Goal: Task Accomplishment & Management: Manage account settings

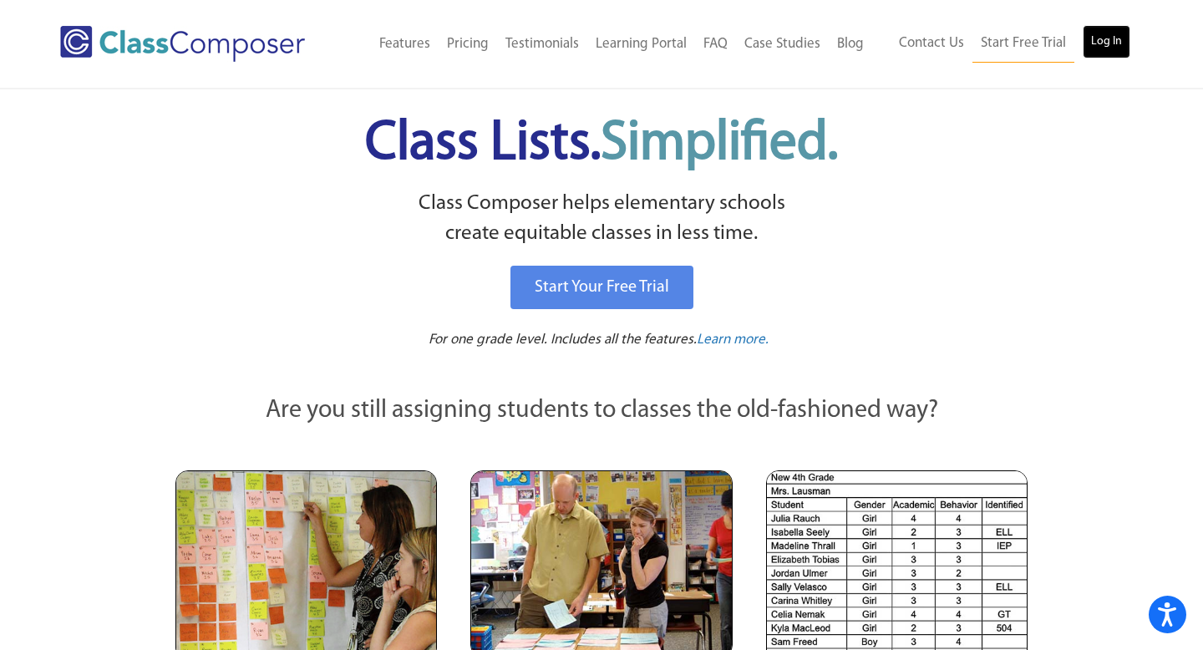
click at [1105, 42] on link "Log In" at bounding box center [1107, 41] width 48 height 33
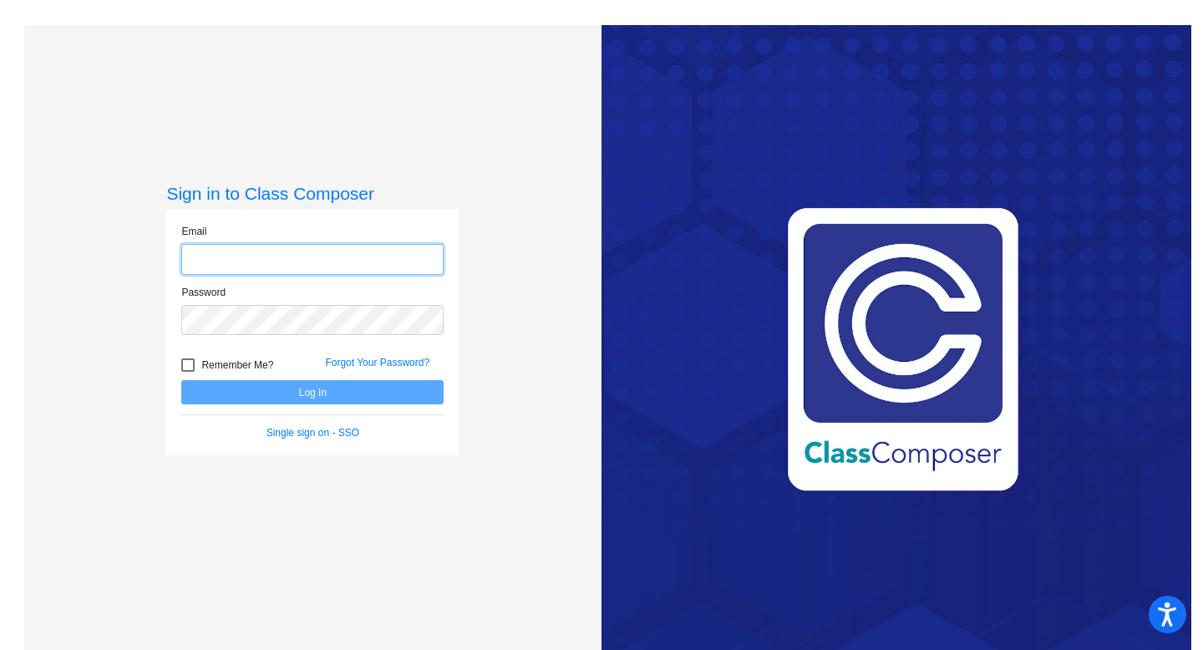
type input "[PERSON_NAME][EMAIL_ADDRESS][PERSON_NAME][DOMAIN_NAME]"
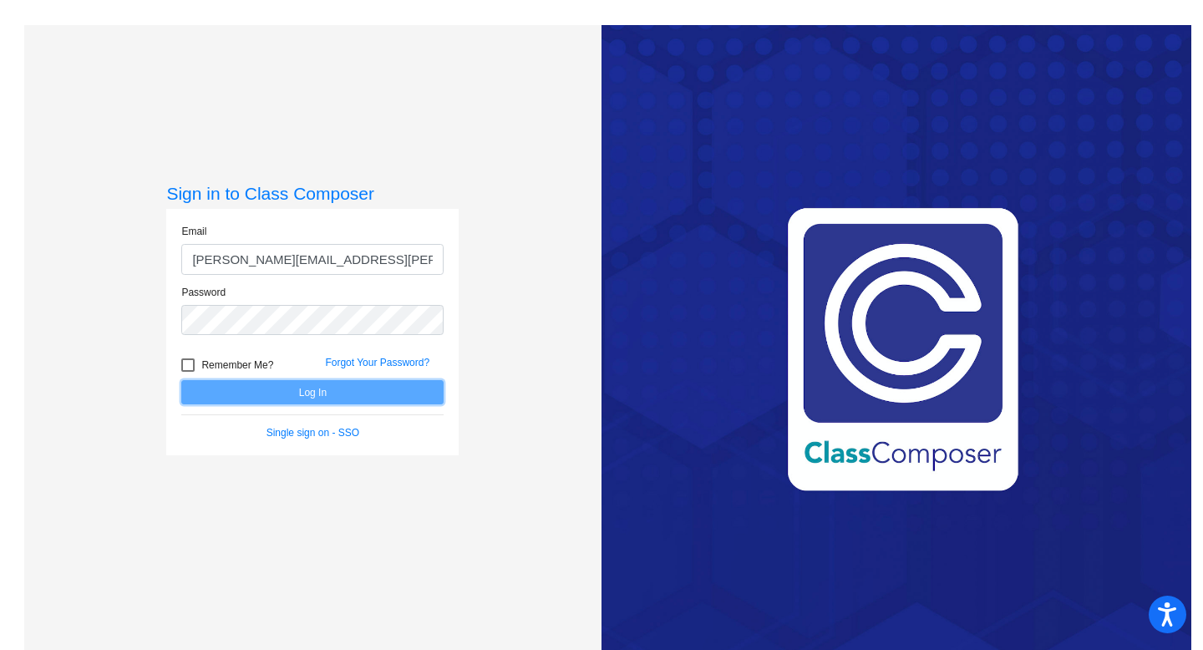
click at [318, 394] on button "Log In" at bounding box center [312, 392] width 262 height 24
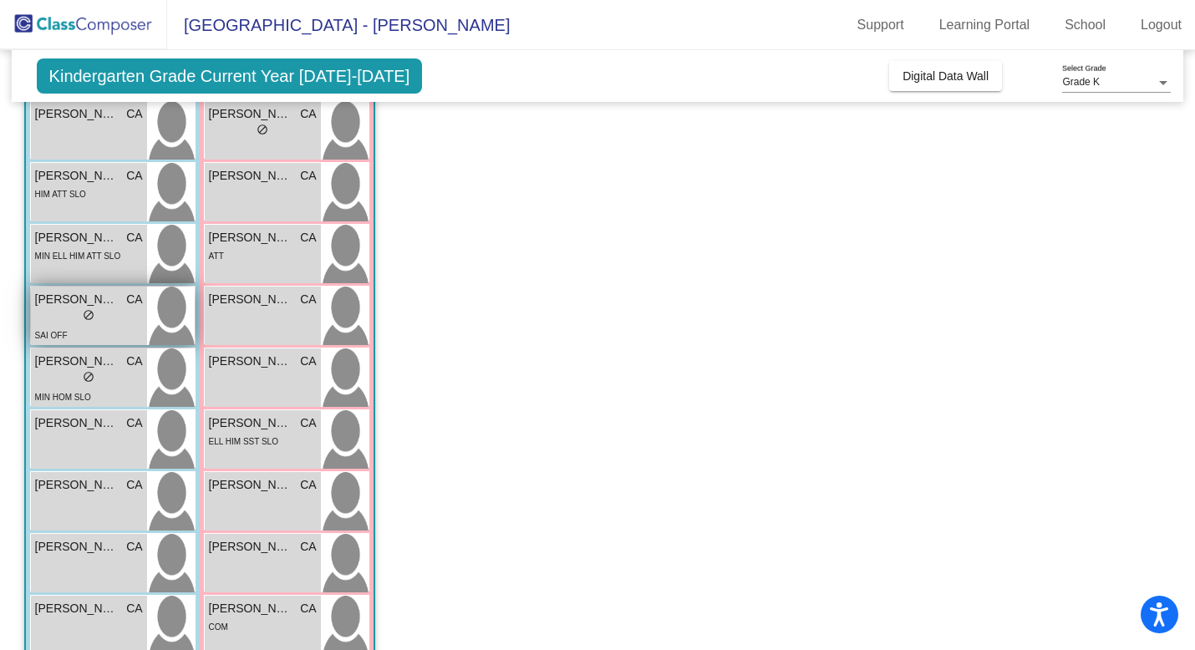
scroll to position [196, 0]
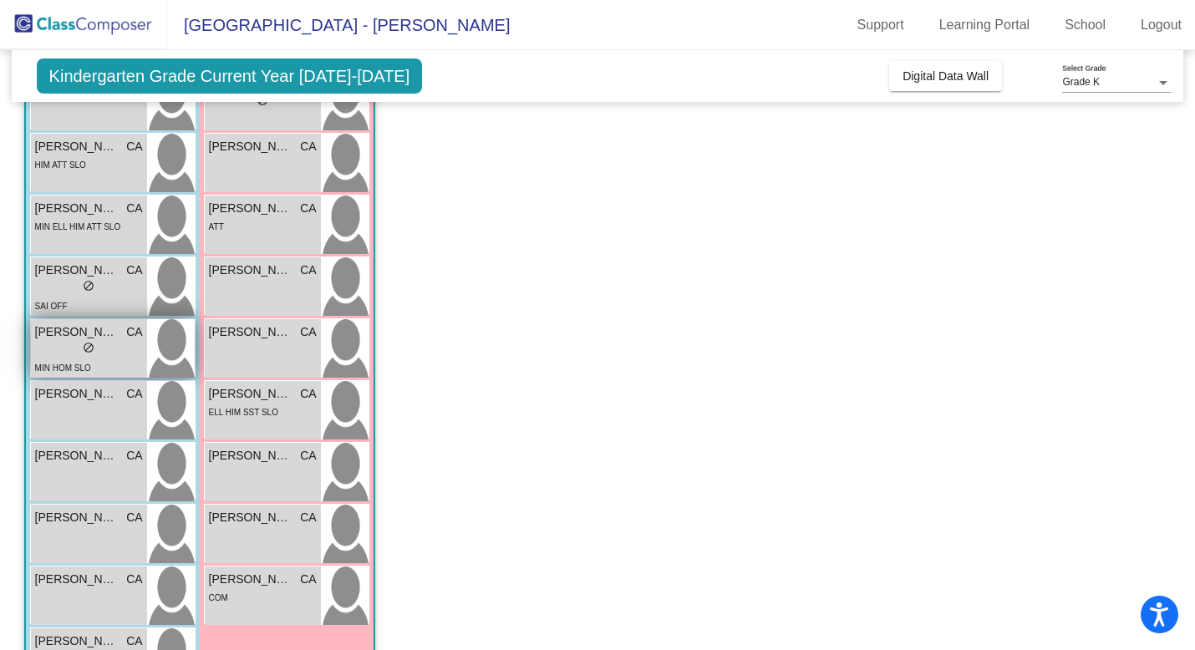
click at [104, 356] on div "lock do_not_disturb_alt" at bounding box center [89, 350] width 108 height 18
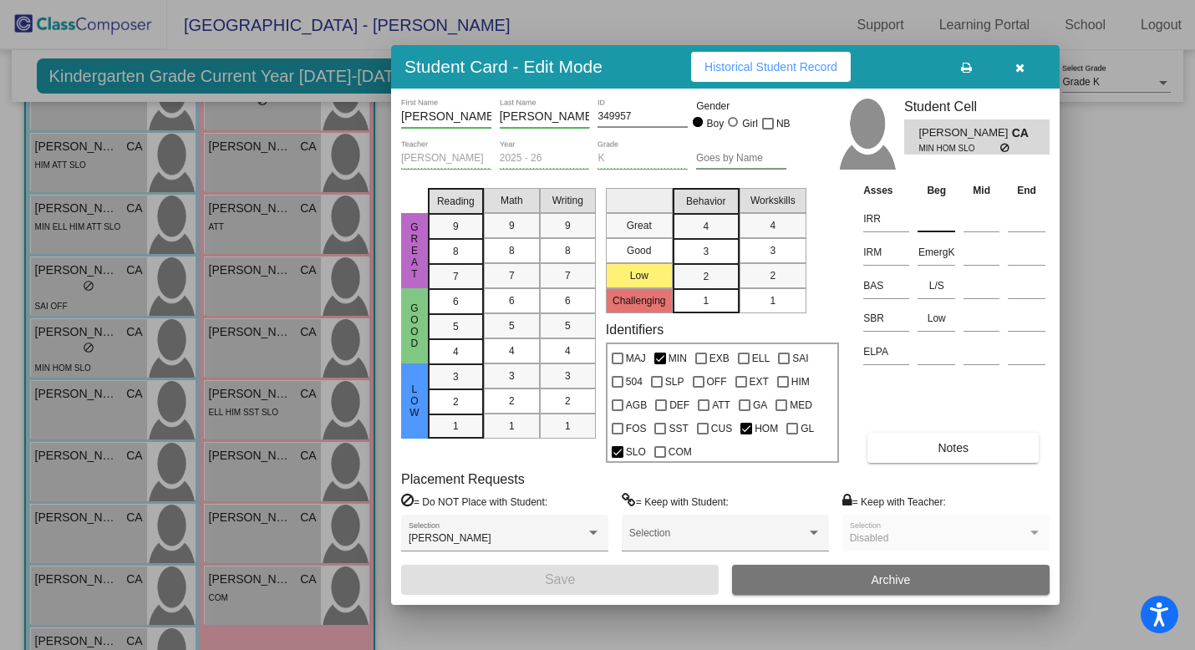
click at [931, 218] on input at bounding box center [936, 218] width 38 height 25
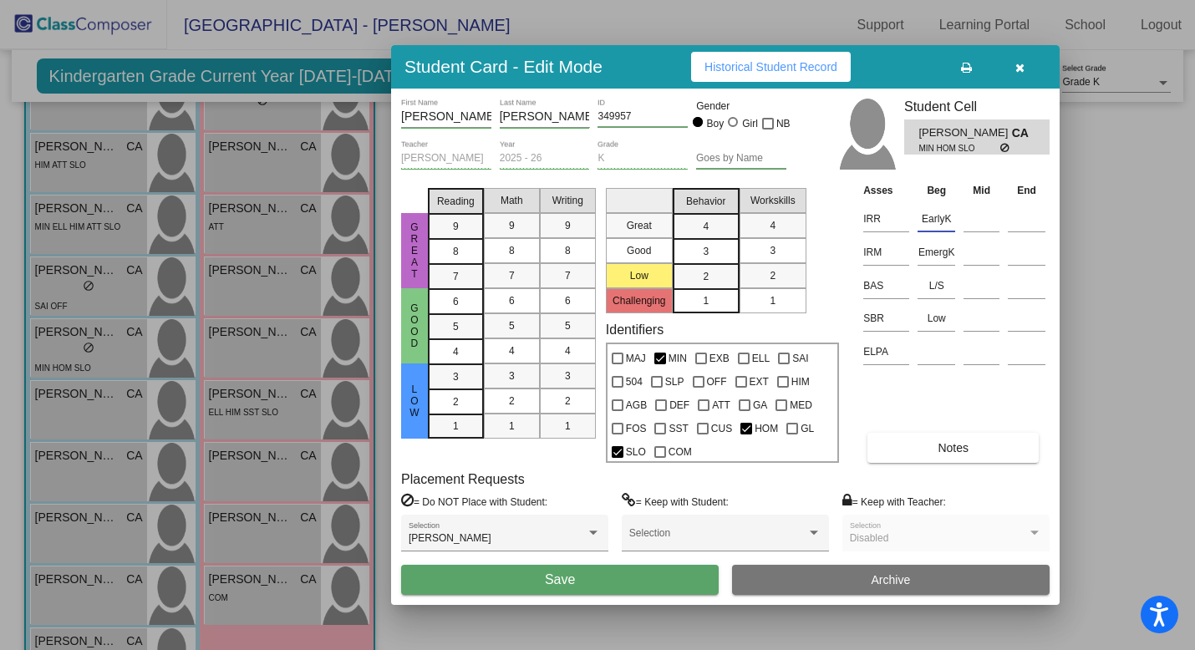
type input "EarlyK"
click at [609, 576] on button "Save" at bounding box center [559, 580] width 317 height 30
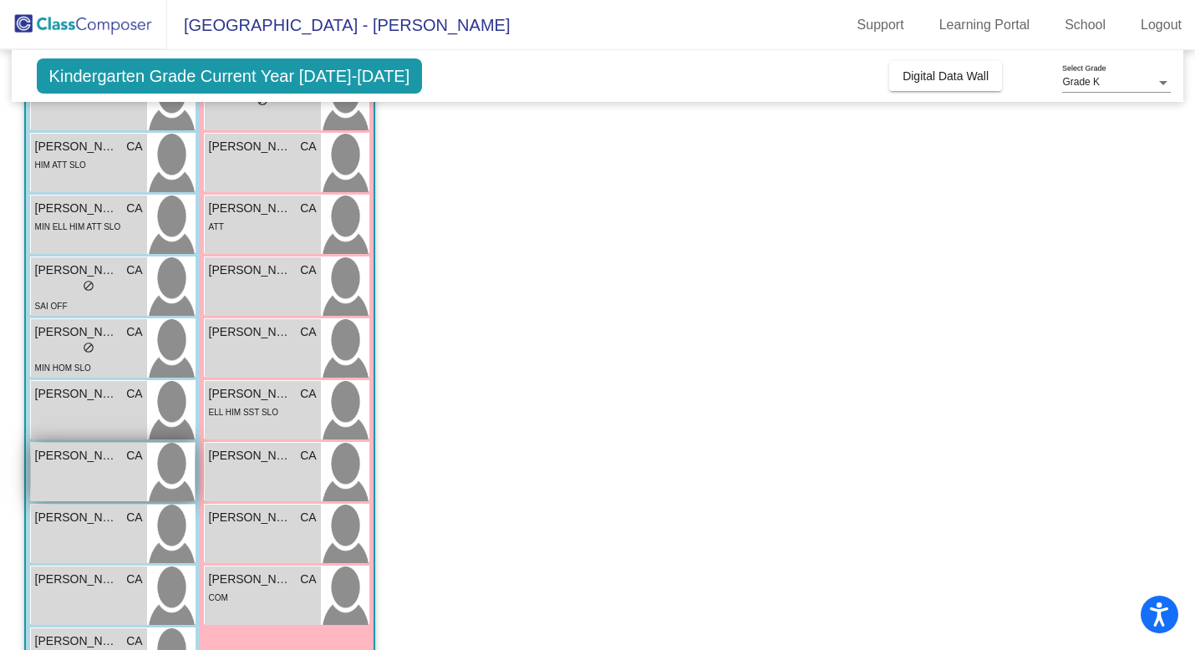
click at [96, 477] on div "[PERSON_NAME] CA lock do_not_disturb_alt" at bounding box center [89, 472] width 116 height 58
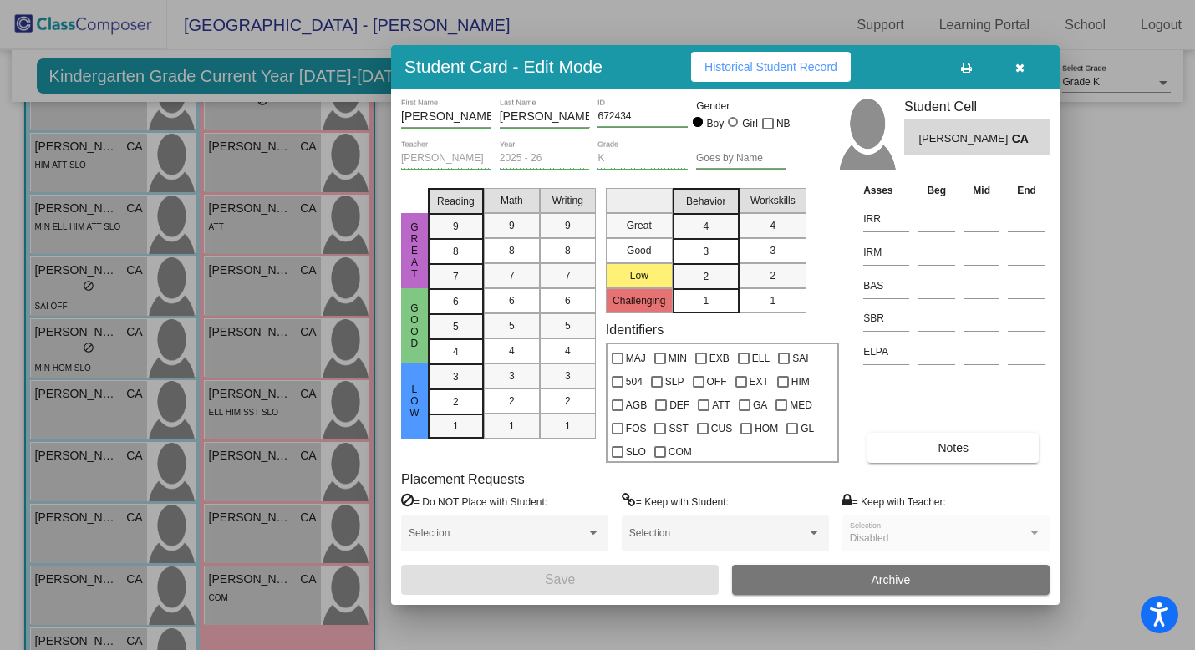
click at [85, 348] on div at bounding box center [597, 325] width 1195 height 650
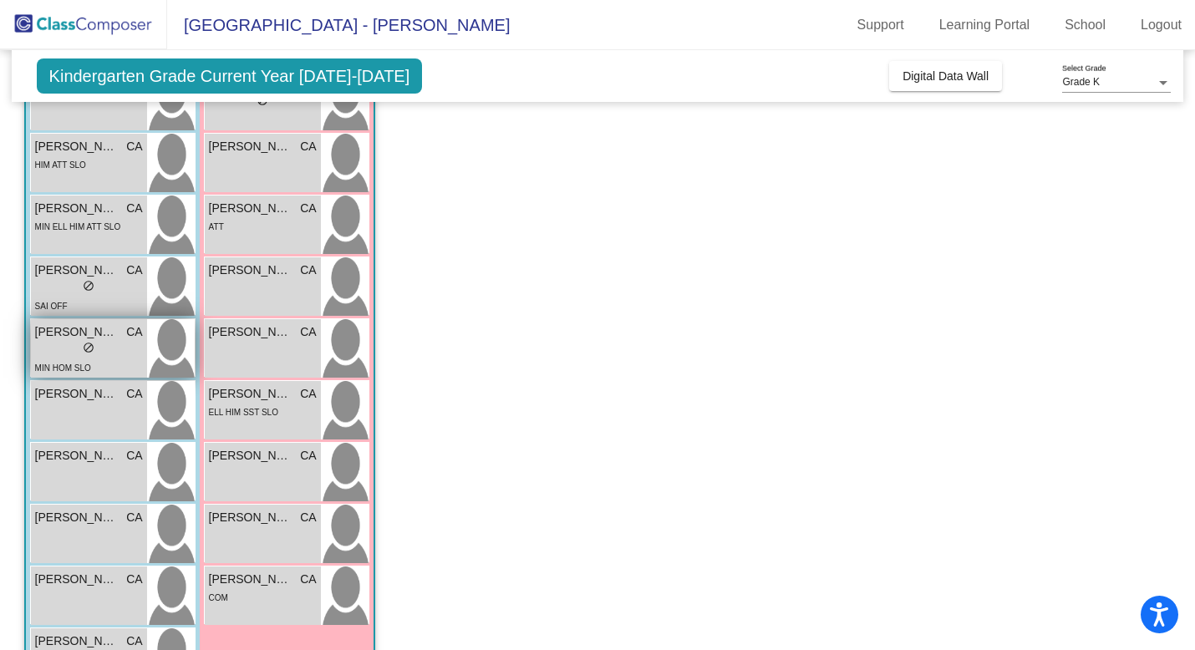
click at [126, 342] on div "lock do_not_disturb_alt" at bounding box center [89, 350] width 108 height 18
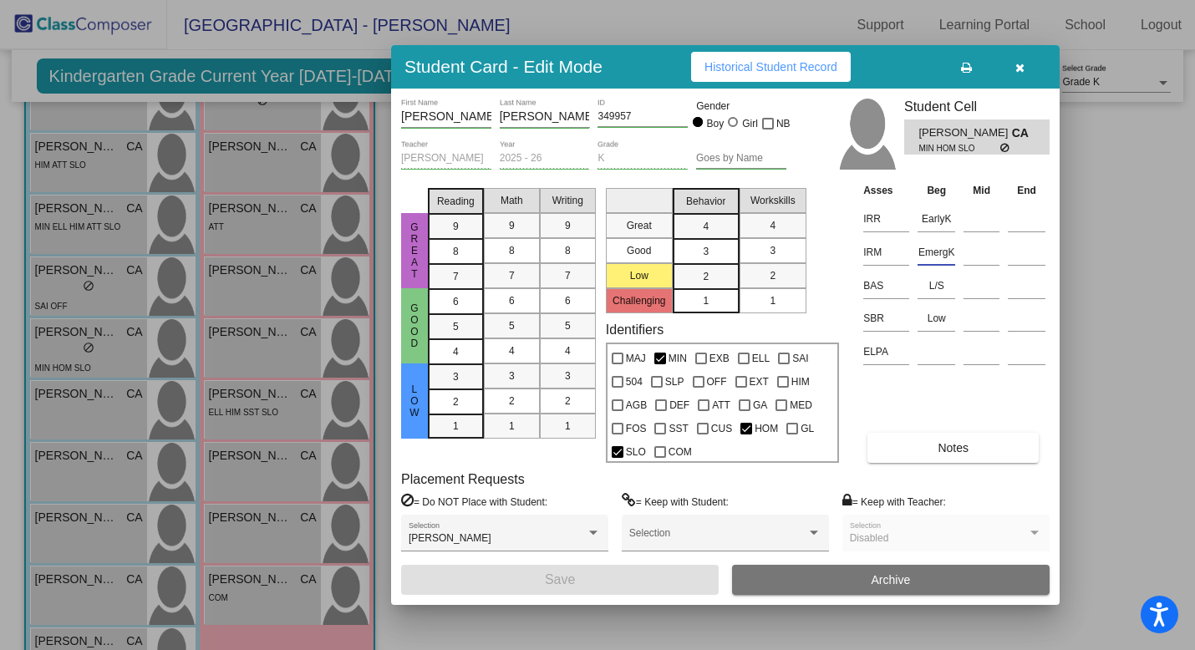
drag, startPoint x: 953, startPoint y: 253, endPoint x: 916, endPoint y: 253, distance: 36.8
click at [917, 253] on input "EmergK" at bounding box center [936, 252] width 38 height 25
click at [109, 475] on div at bounding box center [597, 325] width 1195 height 650
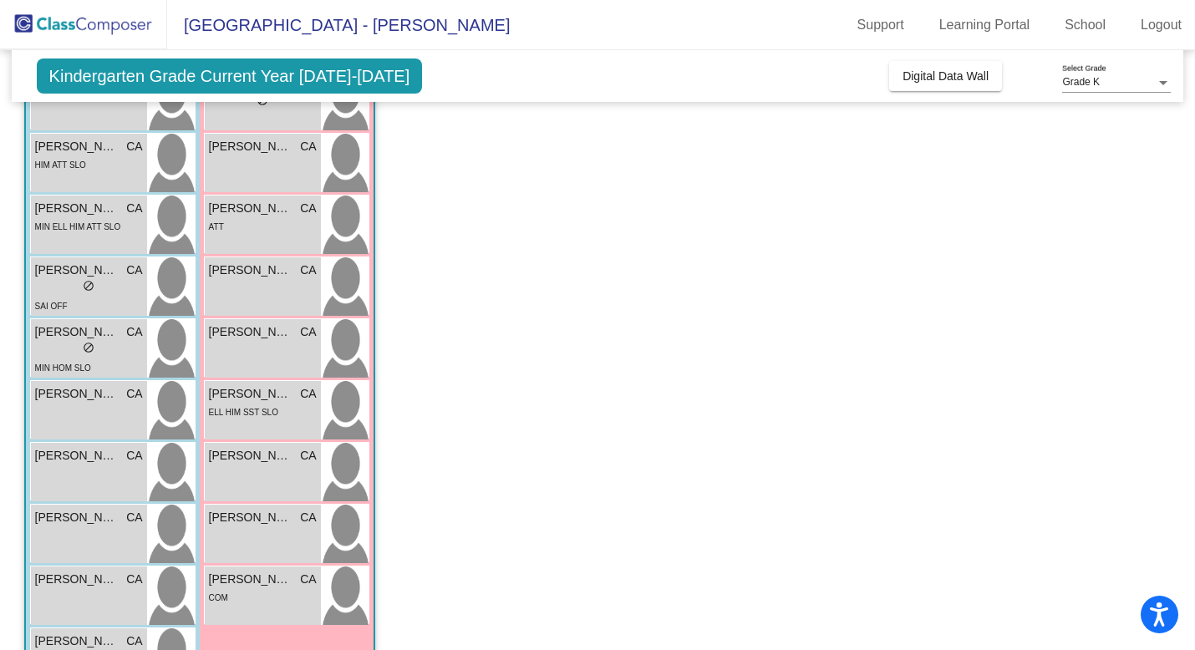
click at [109, 475] on div "[PERSON_NAME] CA lock do_not_disturb_alt" at bounding box center [89, 472] width 116 height 58
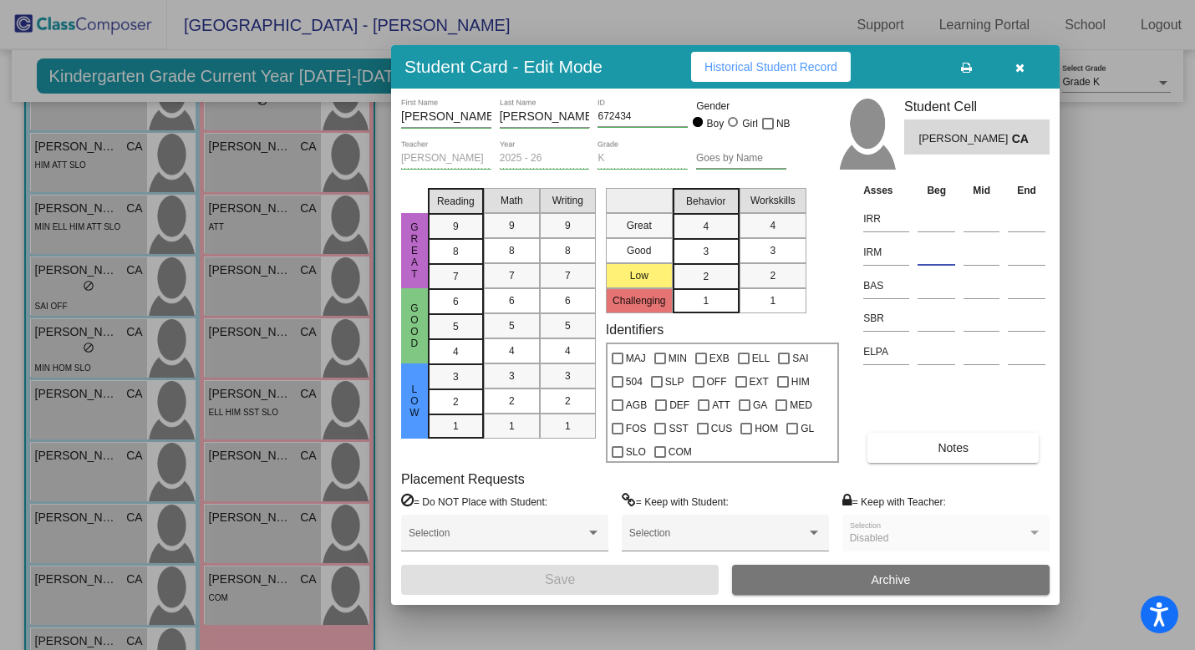
click at [930, 257] on input at bounding box center [936, 252] width 38 height 25
paste input "EmergK"
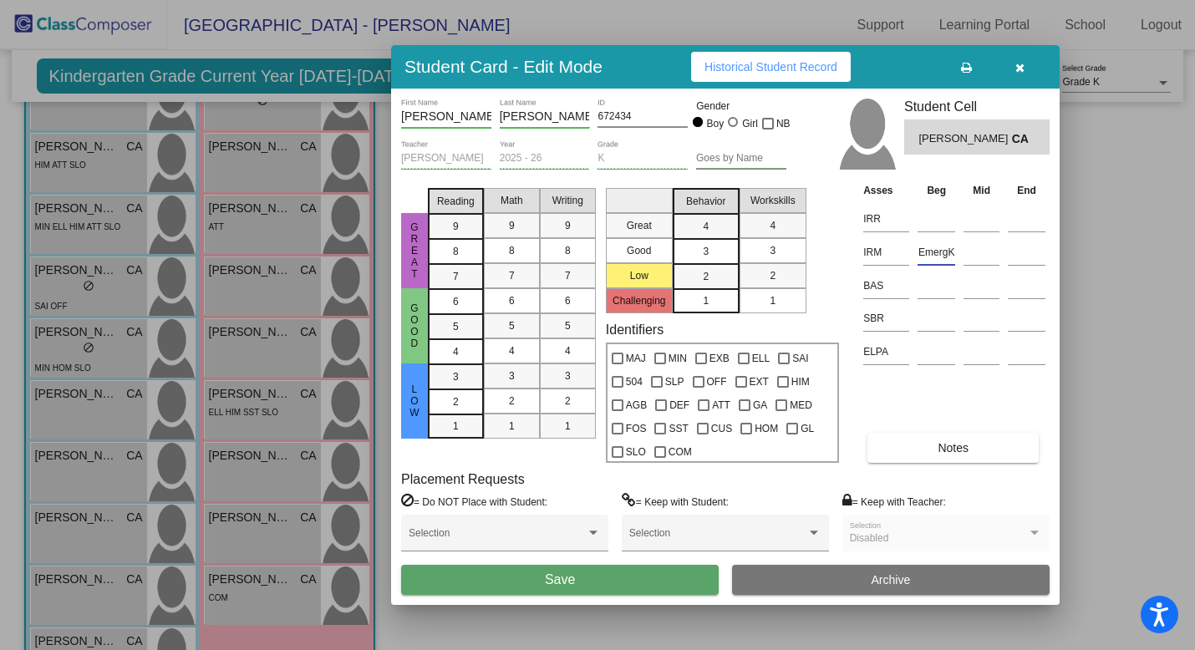
type input "EmergK"
click at [655, 583] on button "Save" at bounding box center [559, 580] width 317 height 30
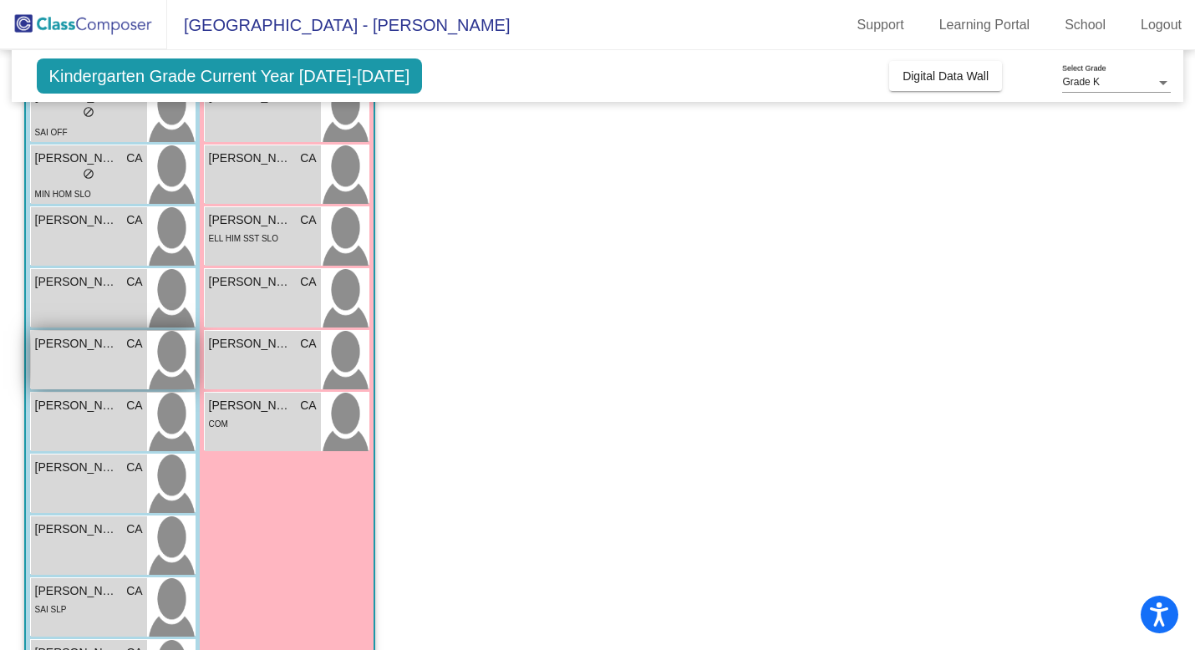
scroll to position [375, 0]
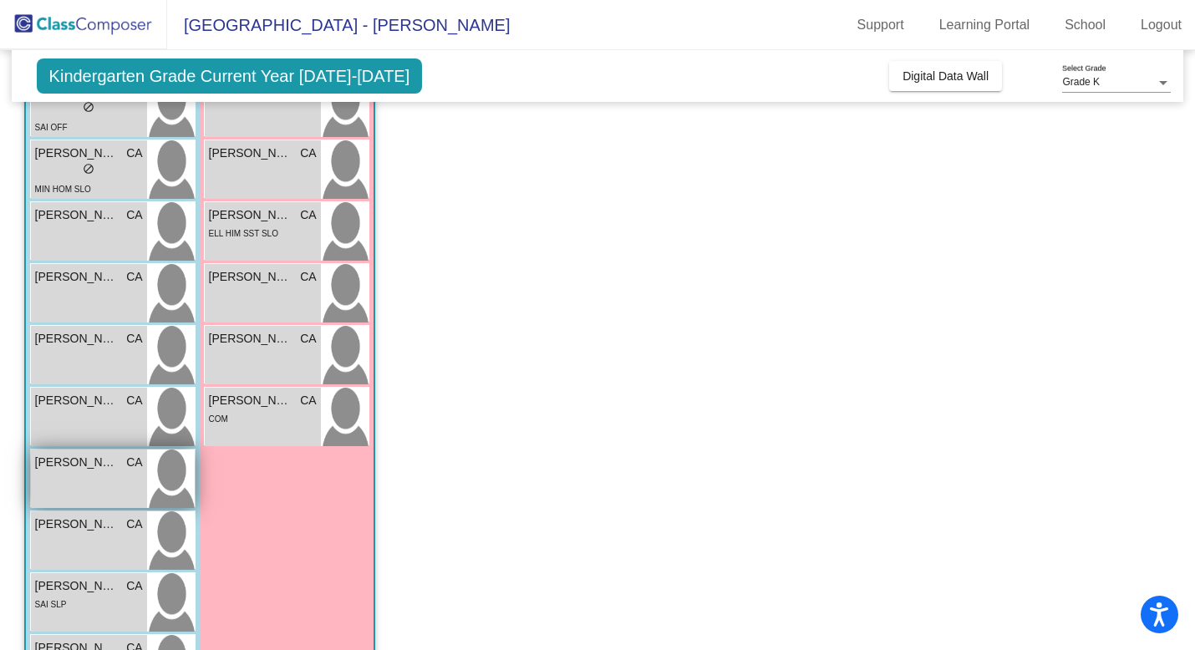
click at [103, 488] on div "[PERSON_NAME] CA lock do_not_disturb_alt" at bounding box center [89, 478] width 116 height 58
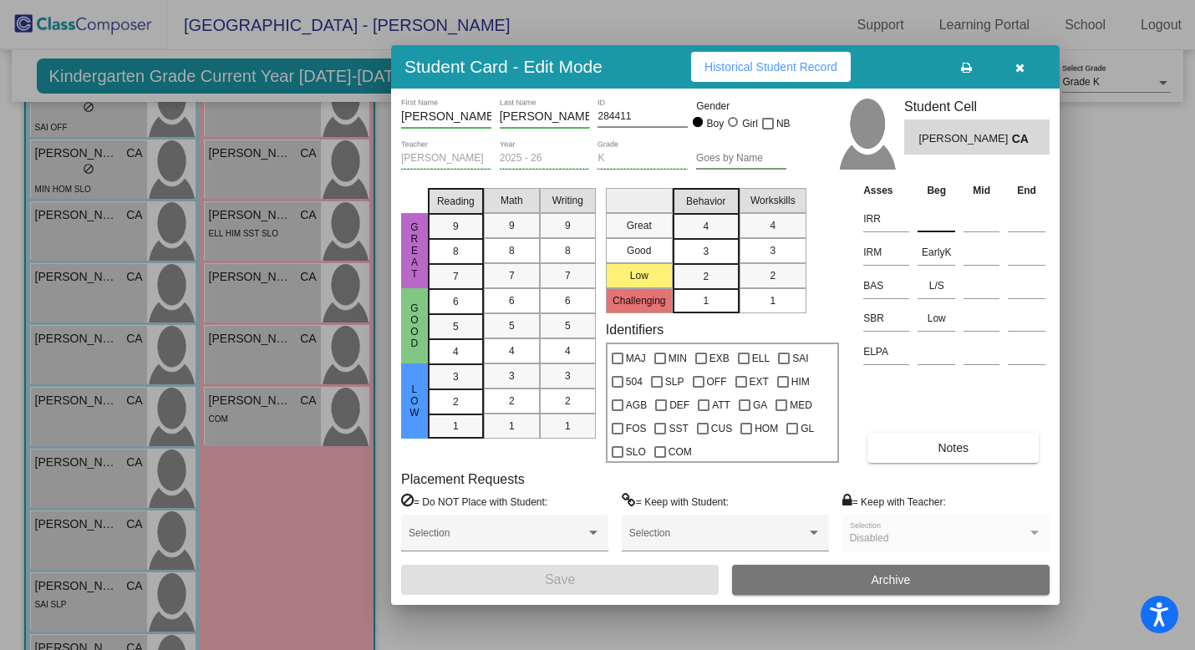
click at [933, 221] on input at bounding box center [936, 218] width 38 height 25
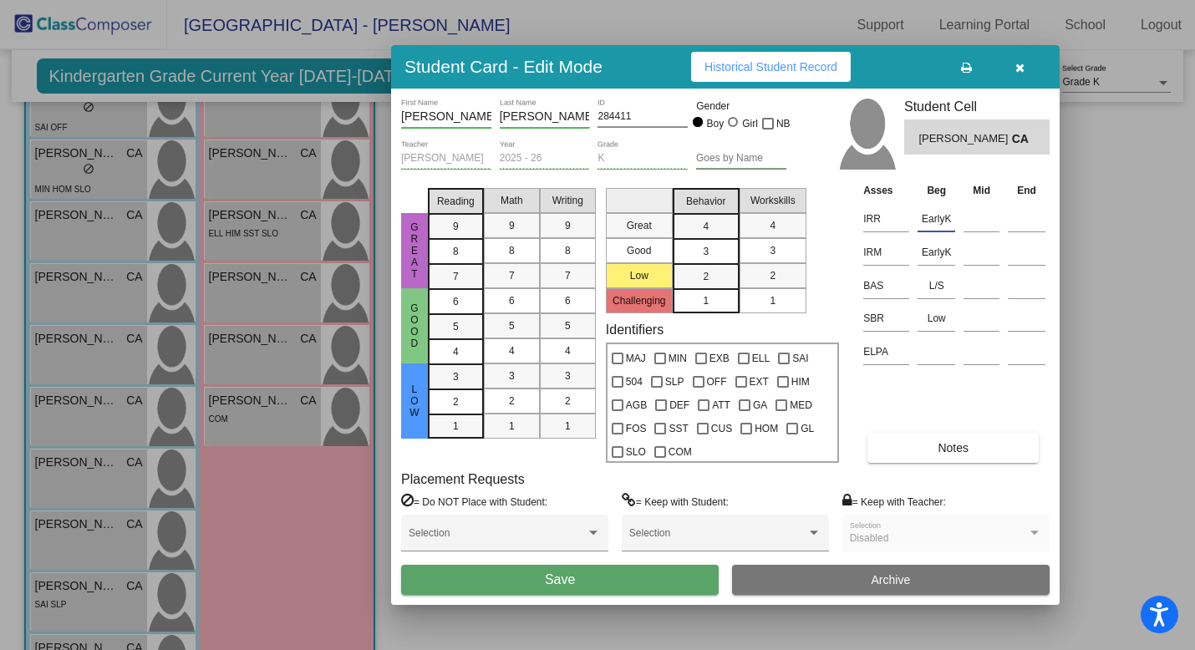
type input "EarlyK"
click at [643, 581] on button "Save" at bounding box center [559, 580] width 317 height 30
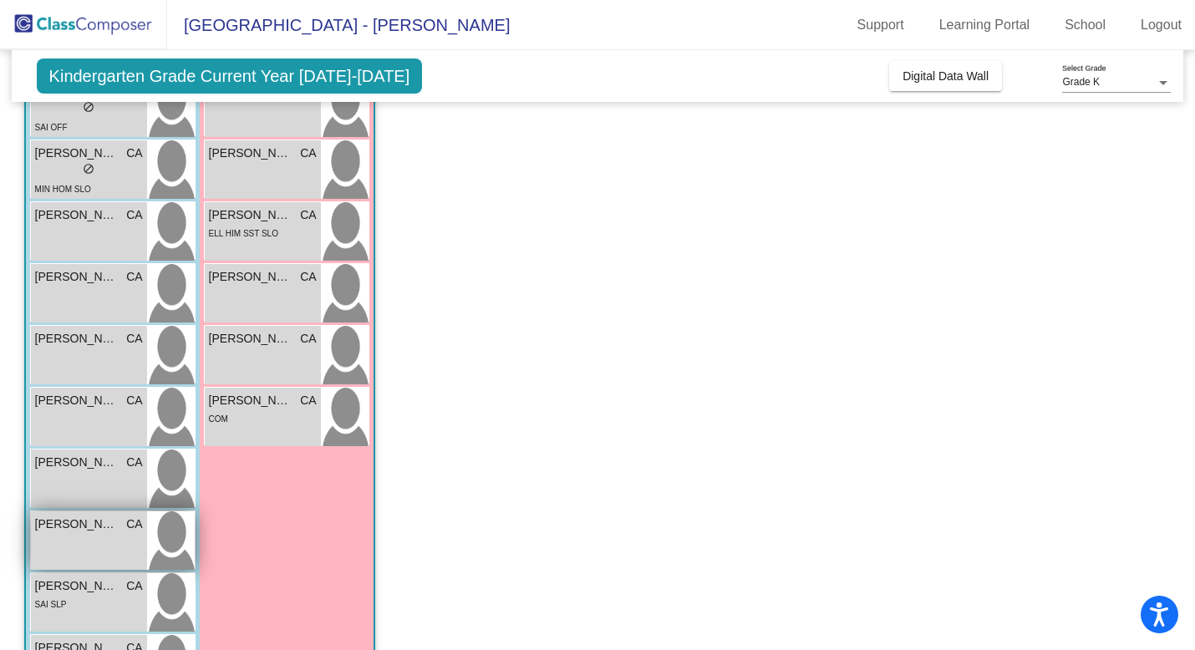
click at [75, 531] on span "[PERSON_NAME]" at bounding box center [77, 524] width 84 height 18
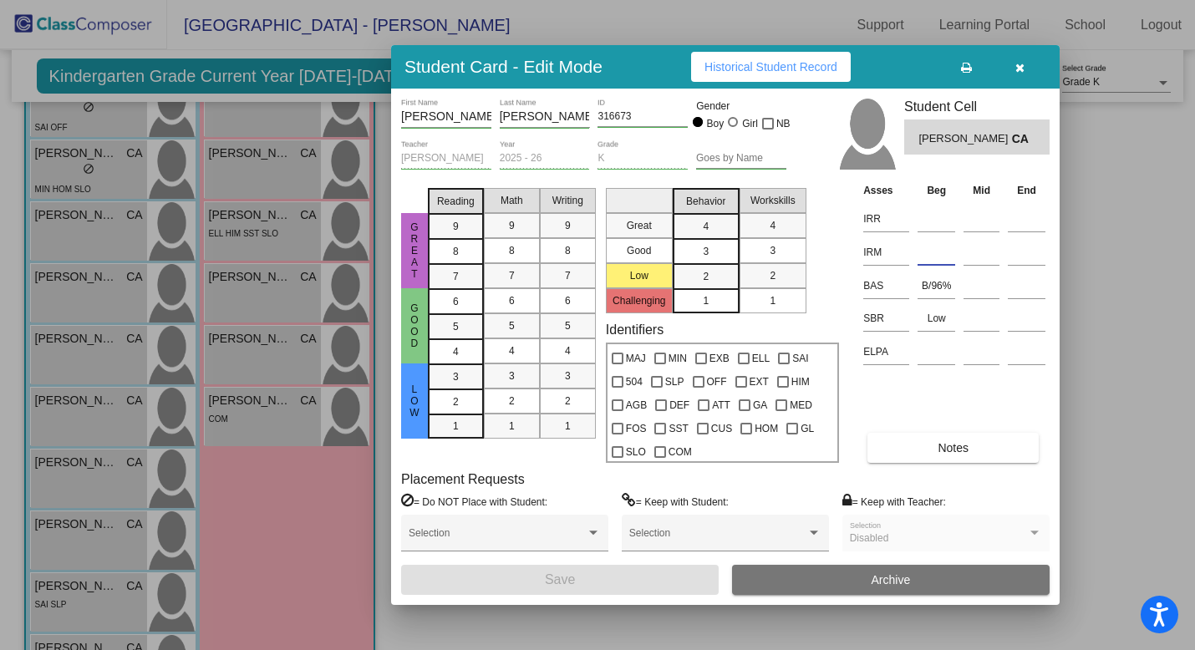
click at [921, 252] on input at bounding box center [936, 252] width 38 height 25
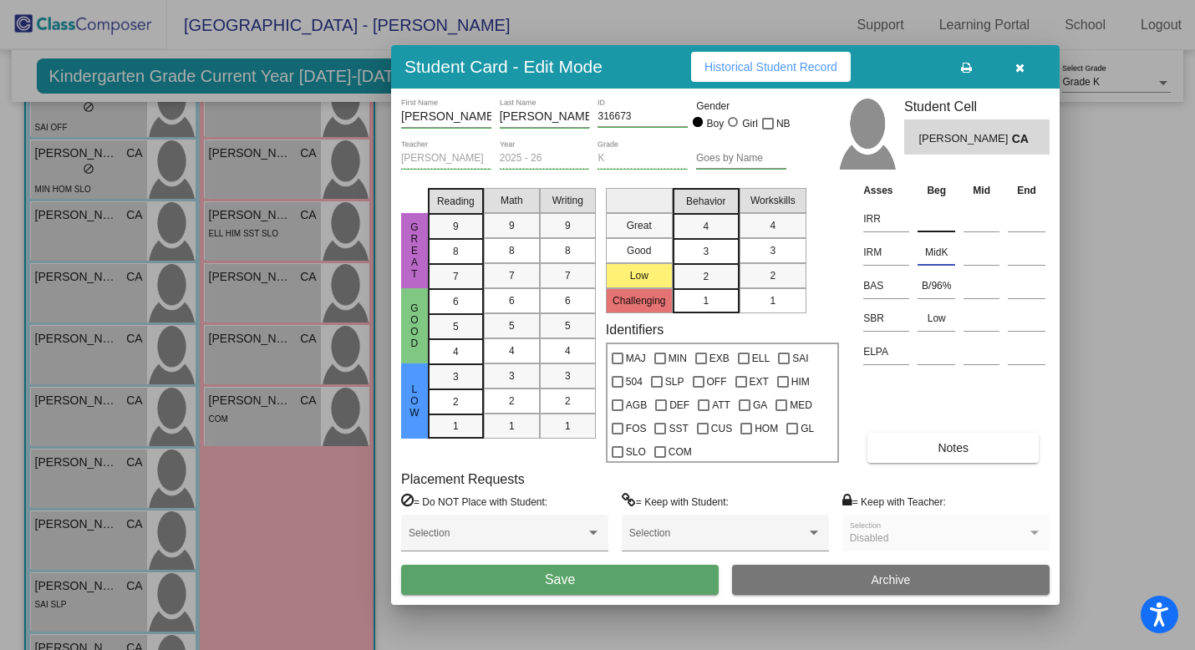
type input "MidK"
click at [931, 221] on input at bounding box center [936, 218] width 38 height 25
type input "EarlyK"
click at [652, 588] on button "Save" at bounding box center [559, 580] width 317 height 30
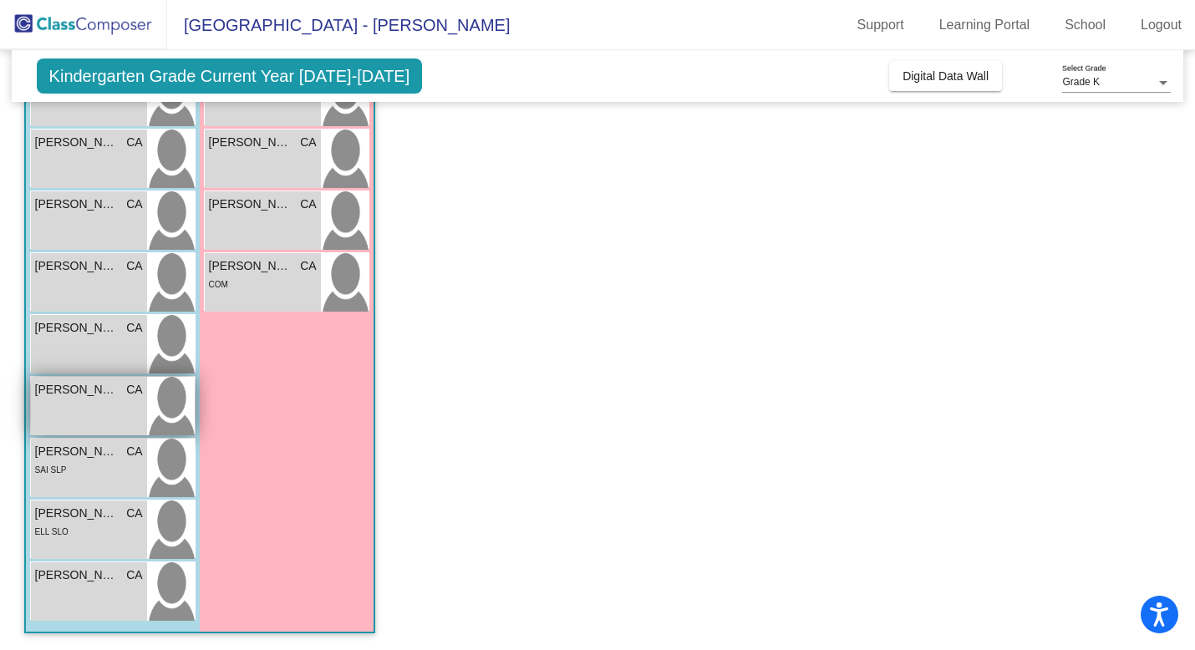
scroll to position [0, 0]
click at [110, 470] on div "SAI SLP" at bounding box center [89, 469] width 108 height 18
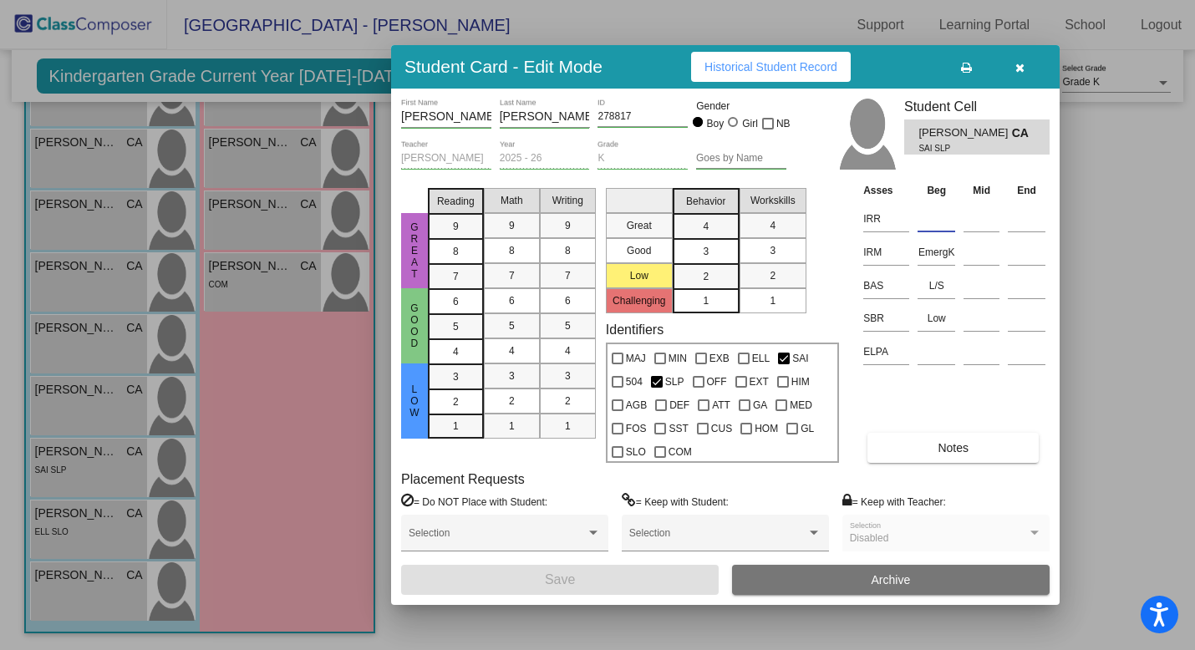
click at [934, 221] on input at bounding box center [936, 218] width 38 height 25
paste input "EmergK"
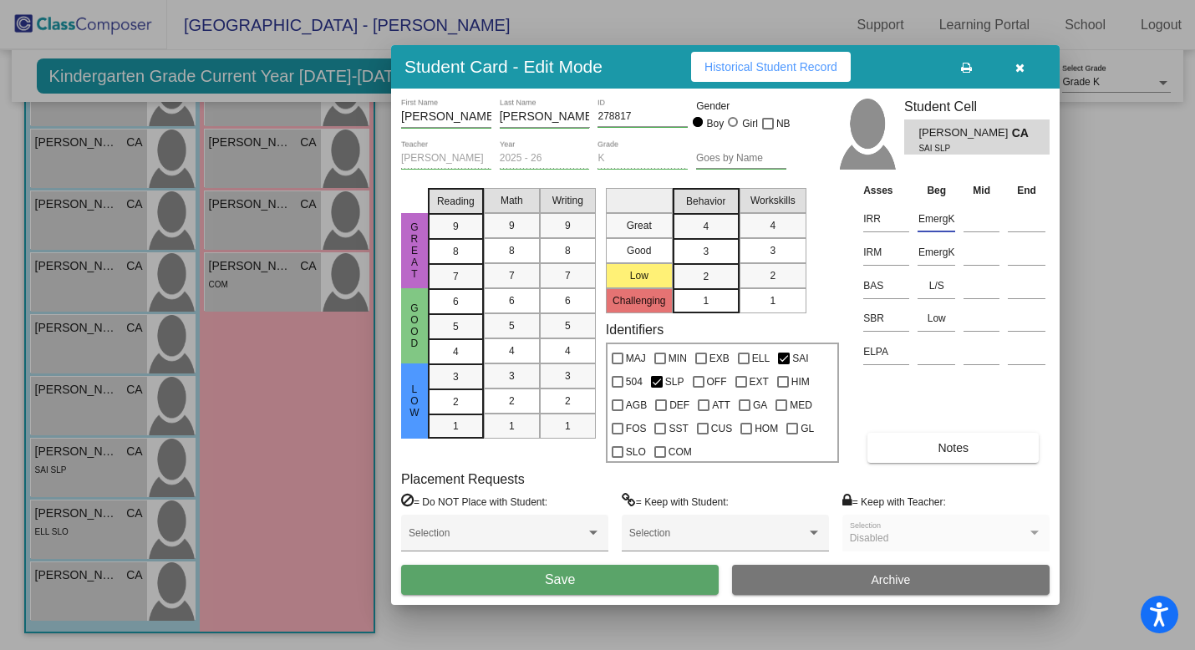
type input "EmergK"
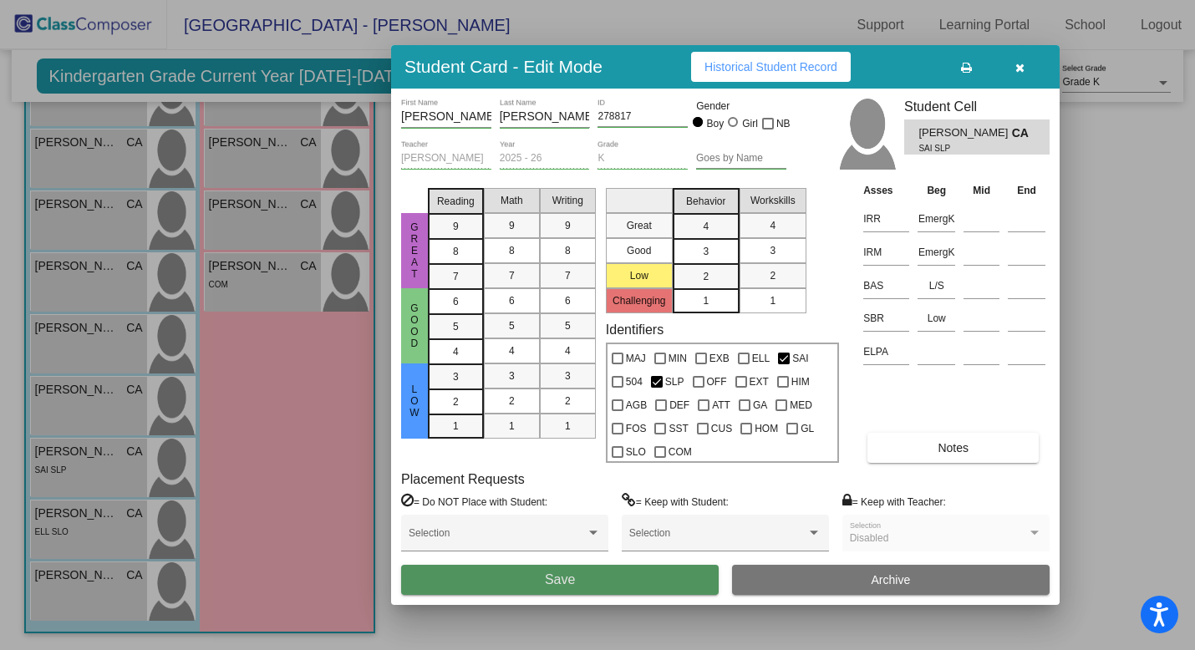
click at [652, 580] on button "Save" at bounding box center [559, 580] width 317 height 30
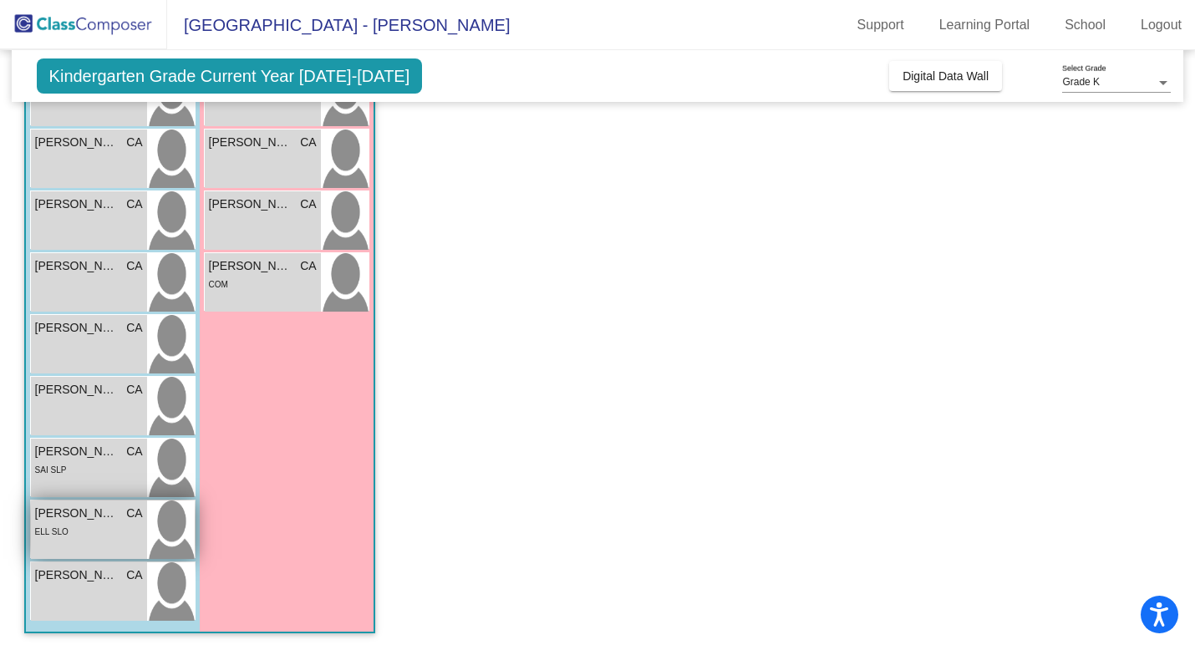
click at [93, 529] on div "ELL SLO" at bounding box center [89, 531] width 108 height 18
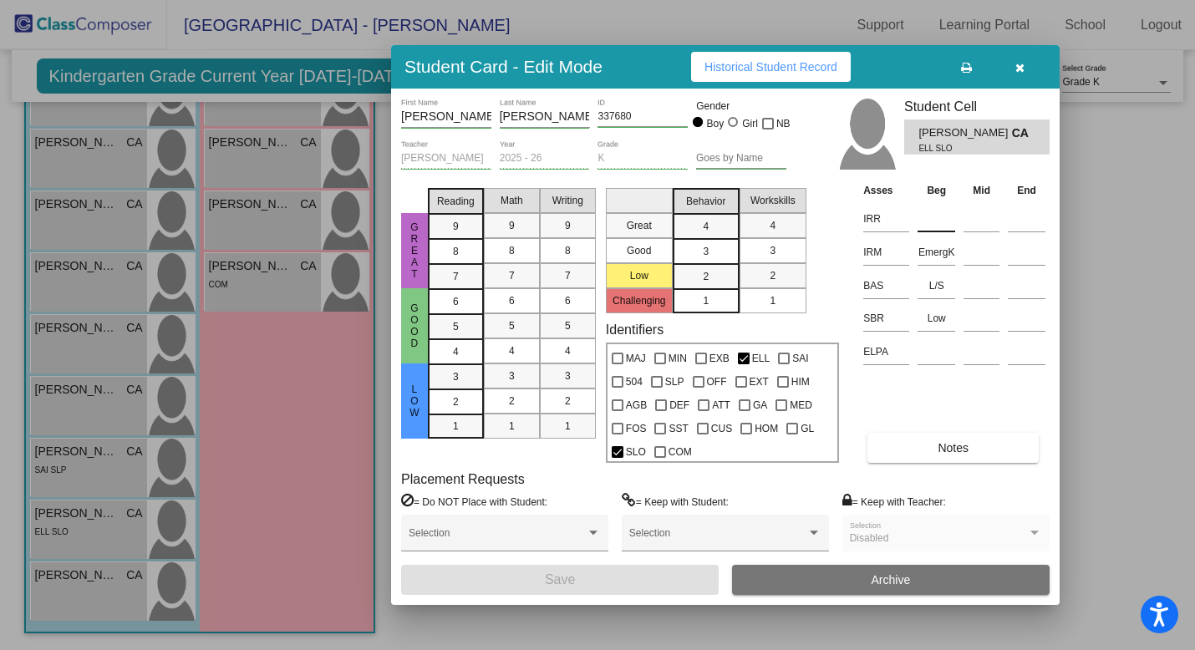
click at [930, 222] on input at bounding box center [936, 218] width 38 height 25
paste input "EmergK"
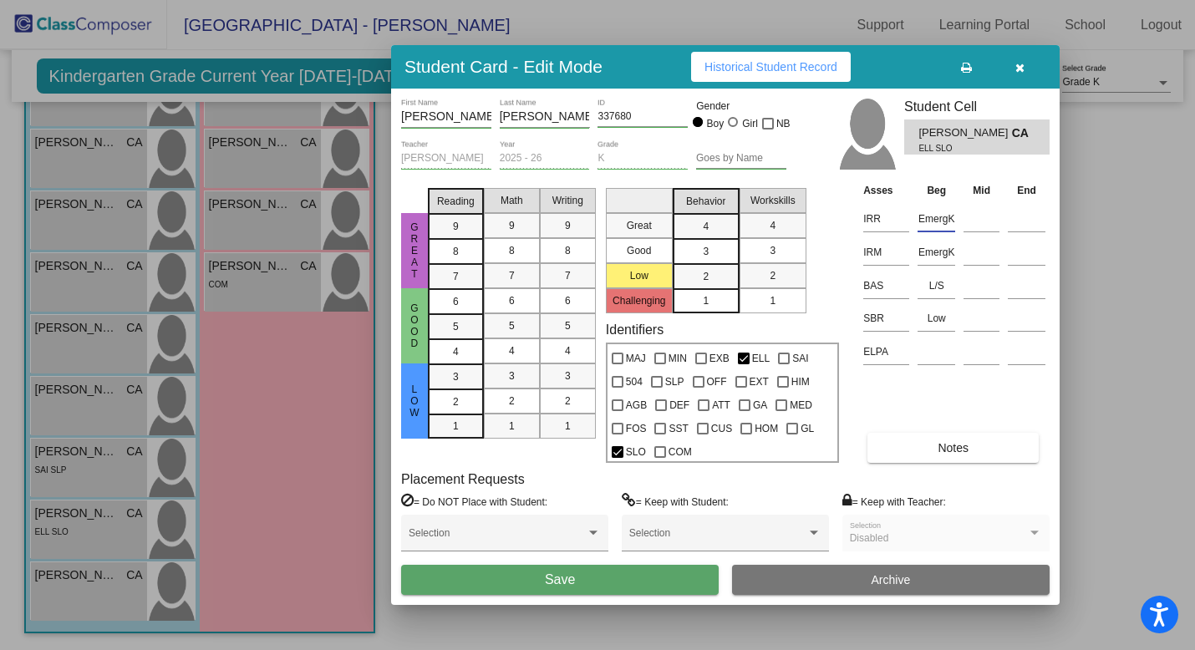
type input "EmergK"
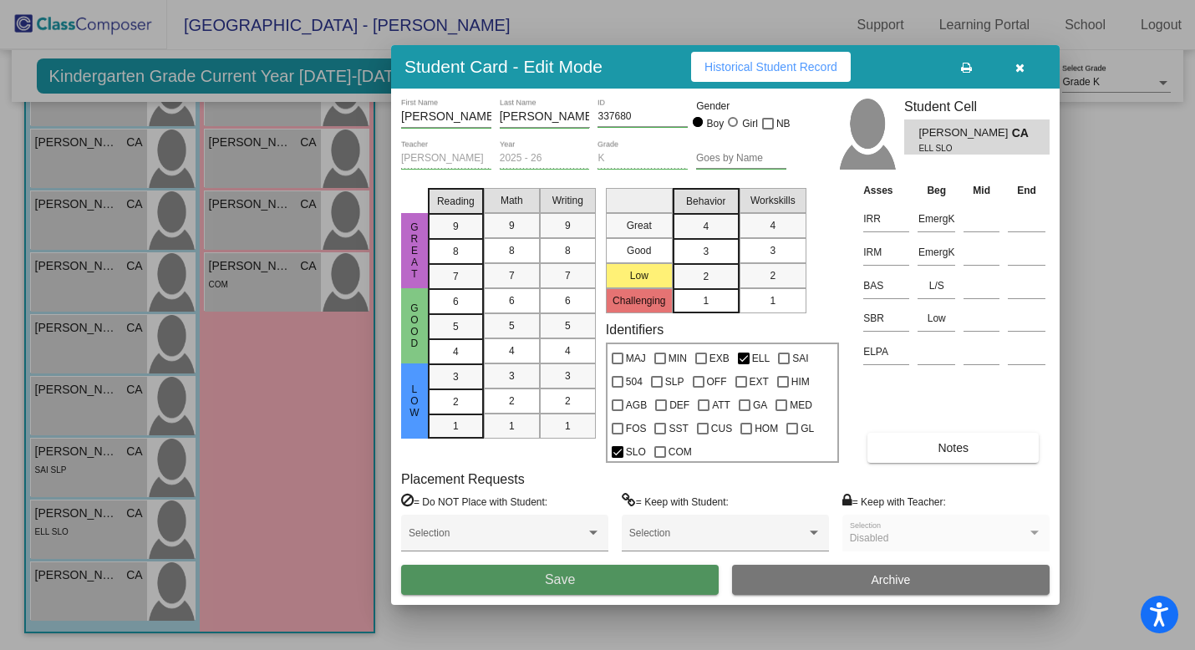
click at [619, 579] on button "Save" at bounding box center [559, 580] width 317 height 30
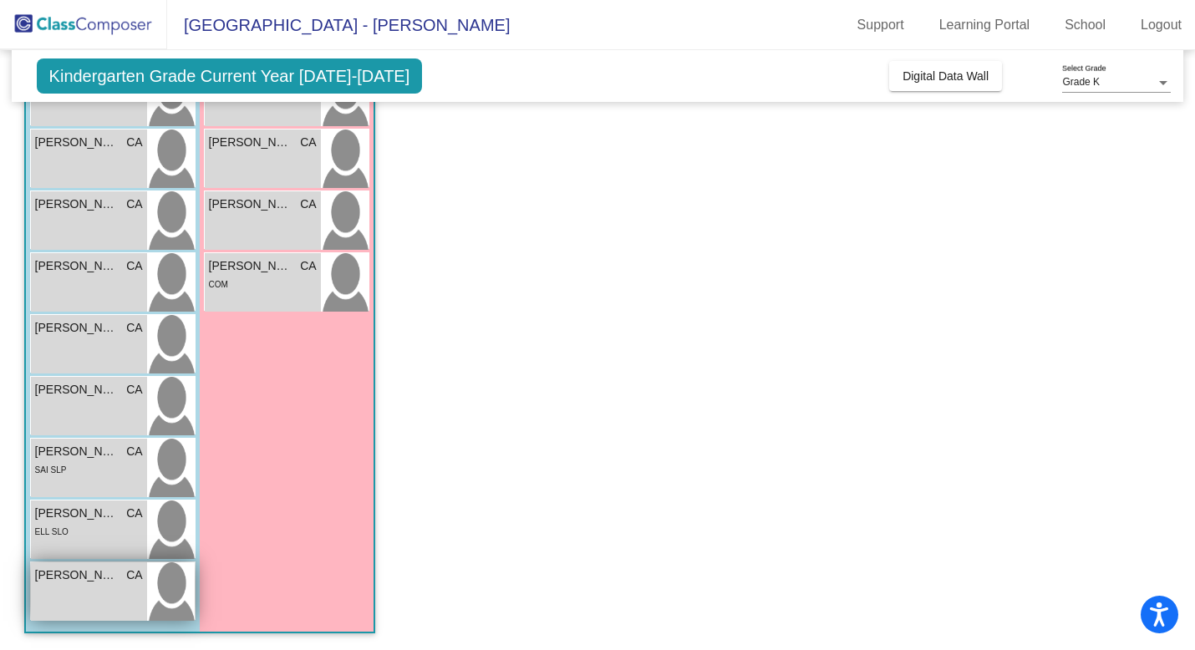
click at [64, 605] on div "[PERSON_NAME] CA lock do_not_disturb_alt" at bounding box center [89, 591] width 116 height 58
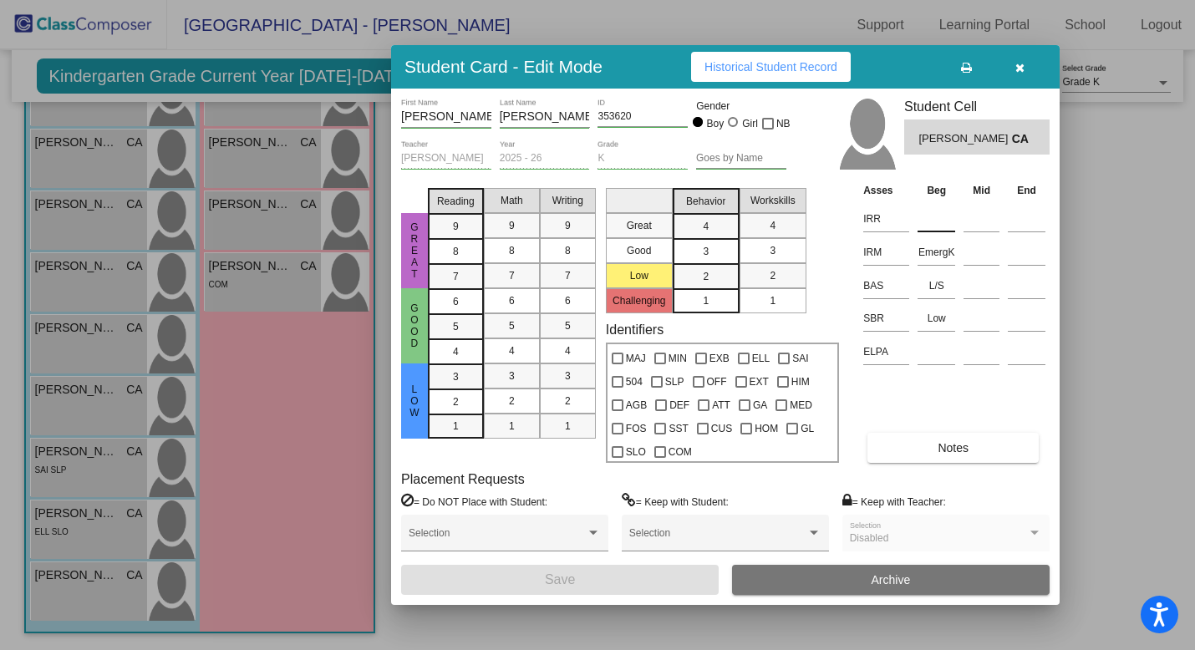
click at [932, 218] on input at bounding box center [936, 218] width 38 height 25
paste input "EmergK"
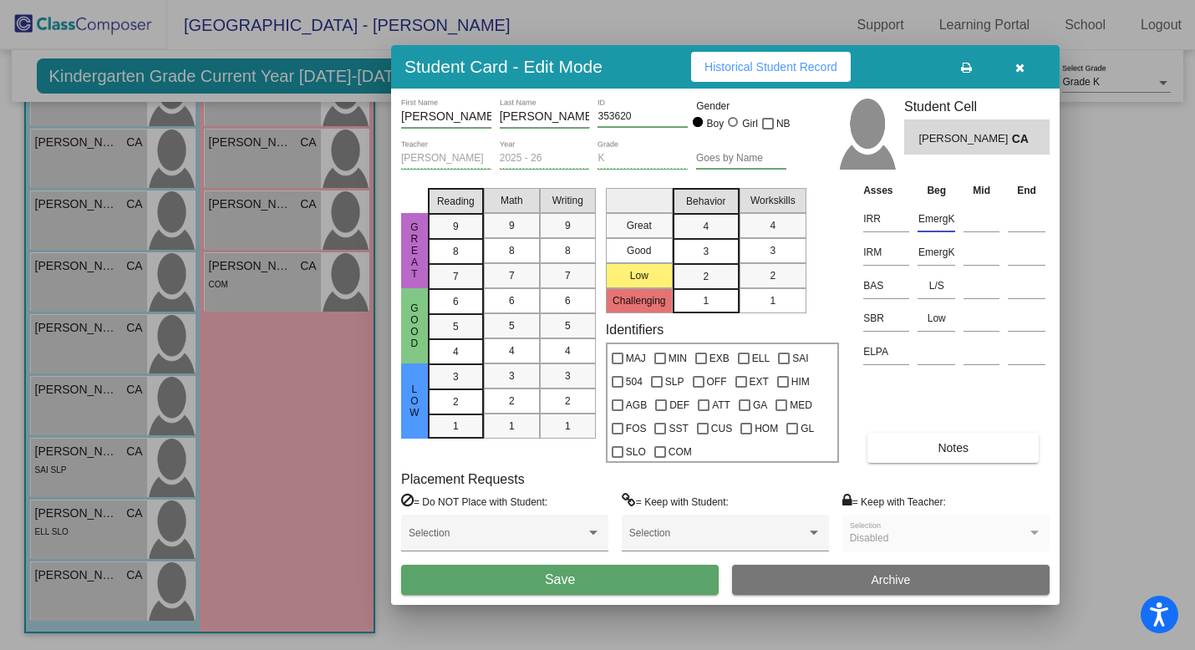
type input "EmergK"
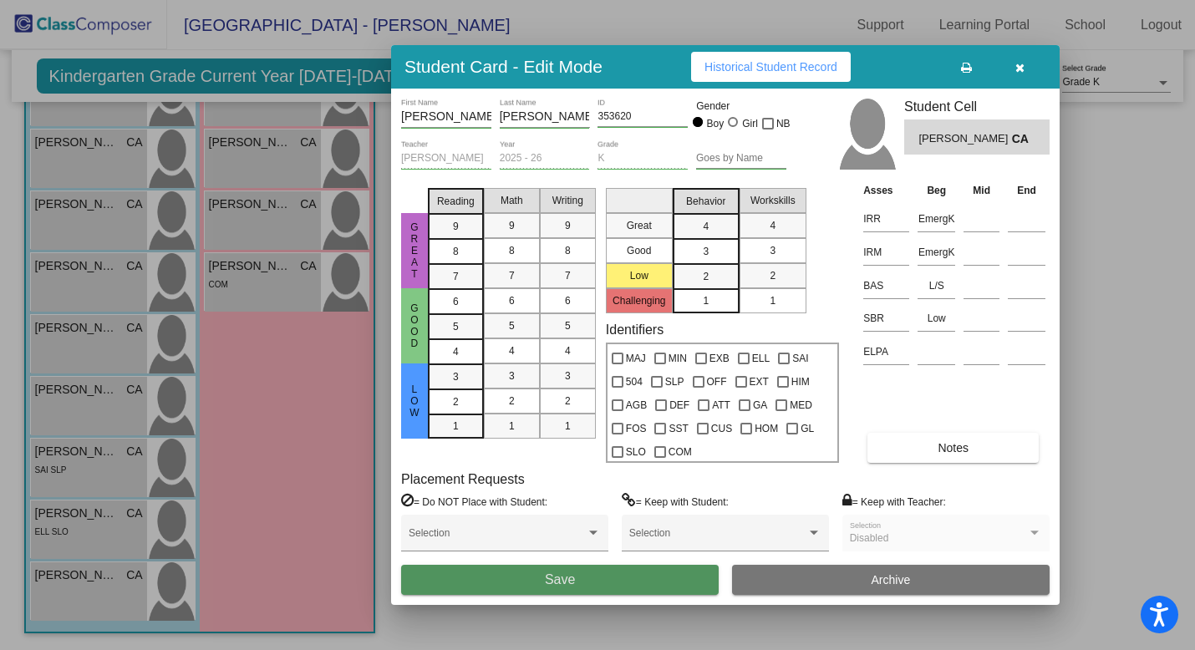
click at [601, 577] on button "Save" at bounding box center [559, 580] width 317 height 30
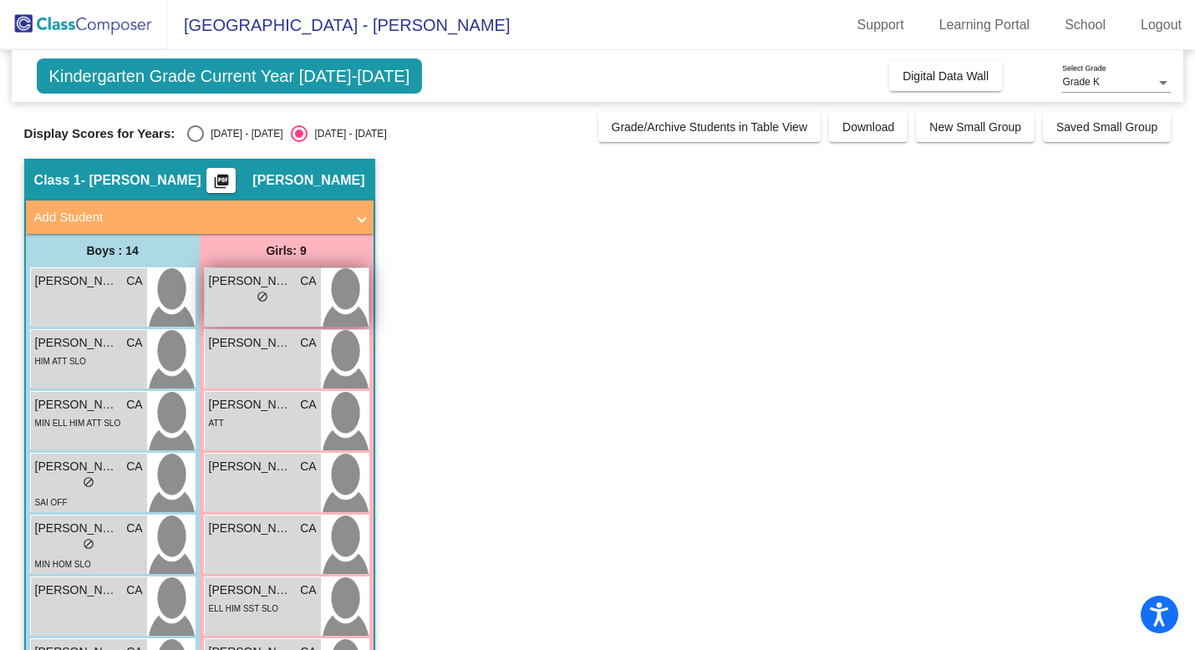
click at [280, 302] on div "lock do_not_disturb_alt" at bounding box center [263, 299] width 108 height 18
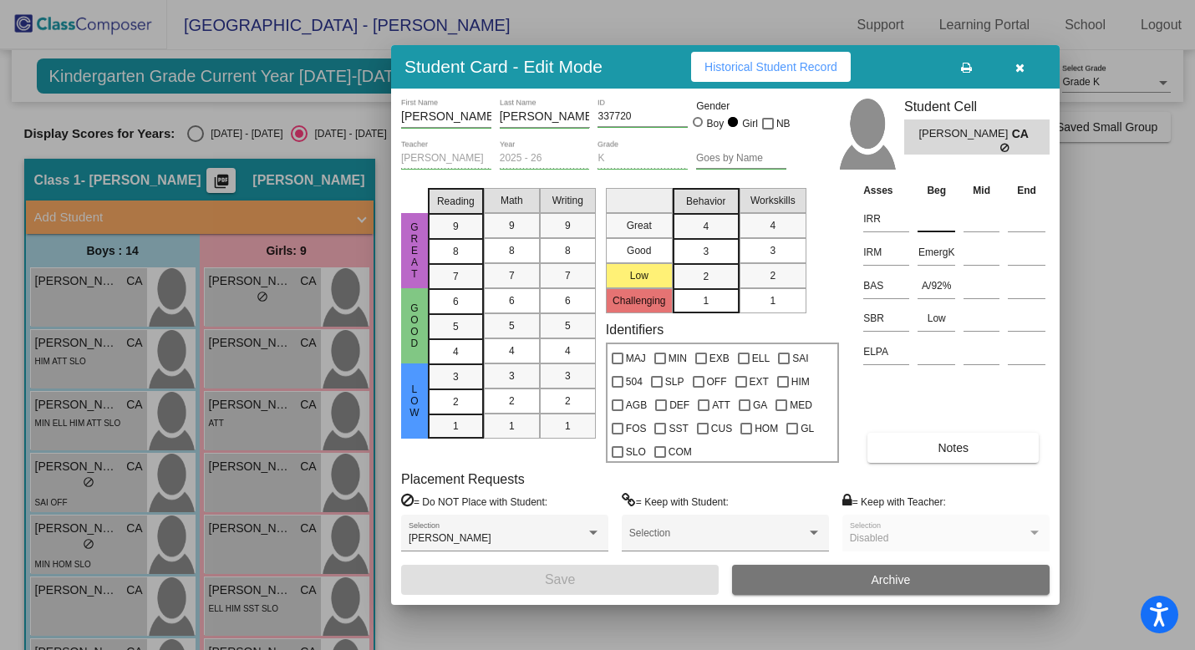
click at [926, 221] on input at bounding box center [936, 218] width 38 height 25
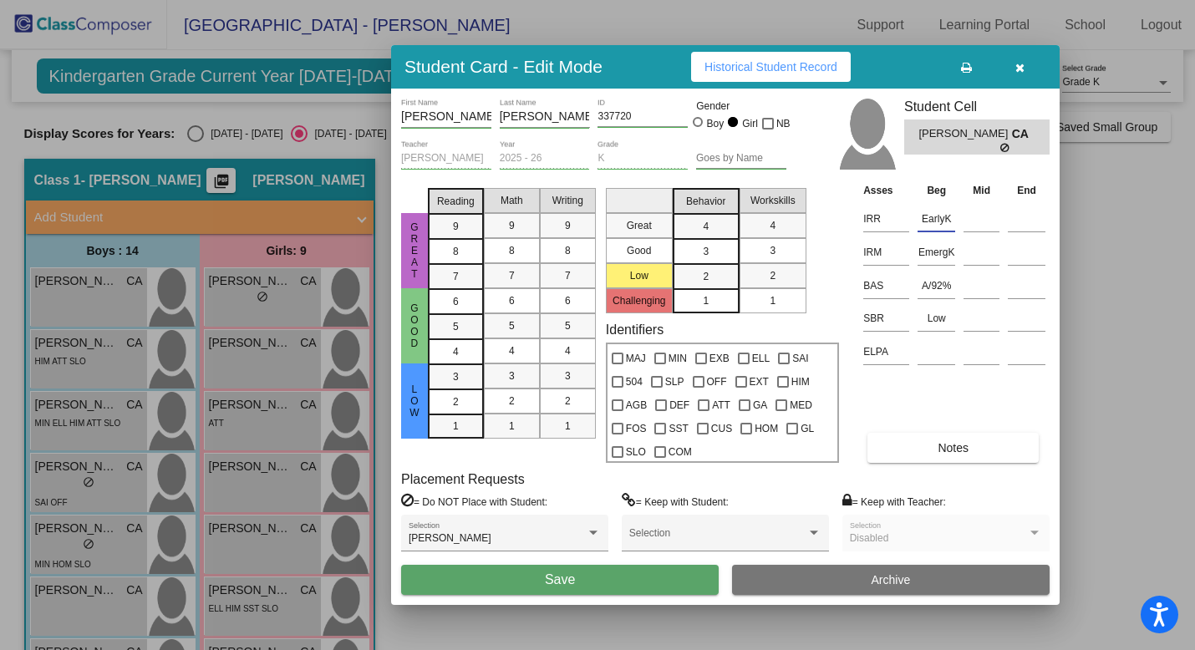
type input "EarlyK"
click at [633, 580] on button "Save" at bounding box center [559, 580] width 317 height 30
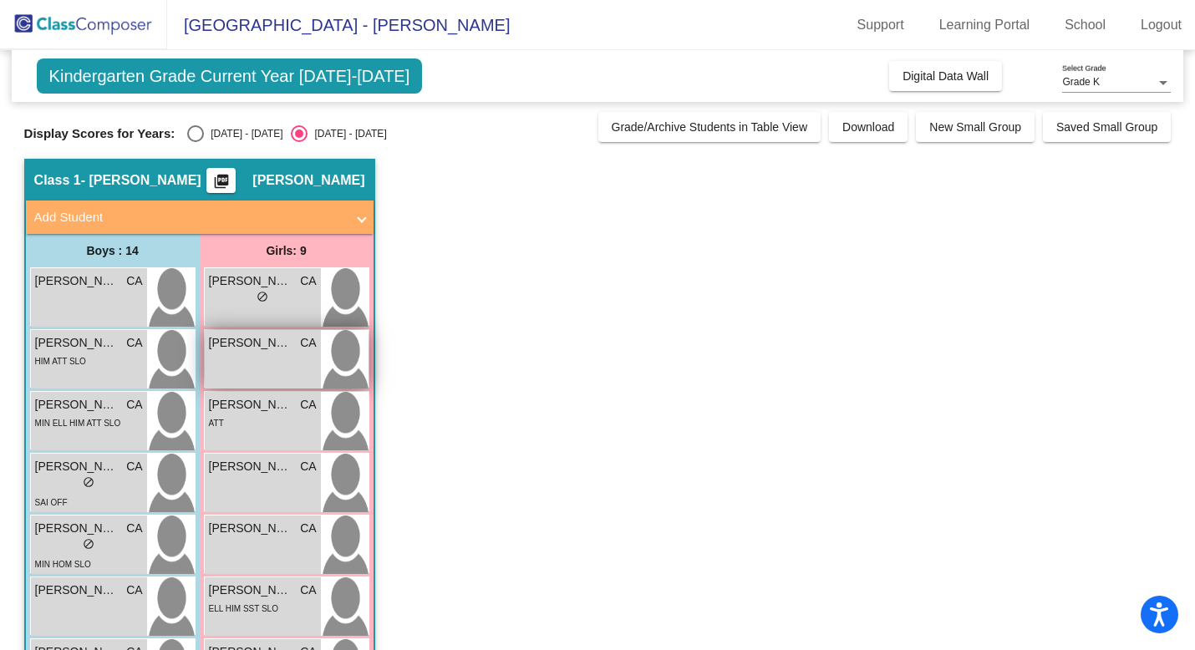
click at [277, 368] on div "[PERSON_NAME] CA lock do_not_disturb_alt" at bounding box center [263, 359] width 116 height 58
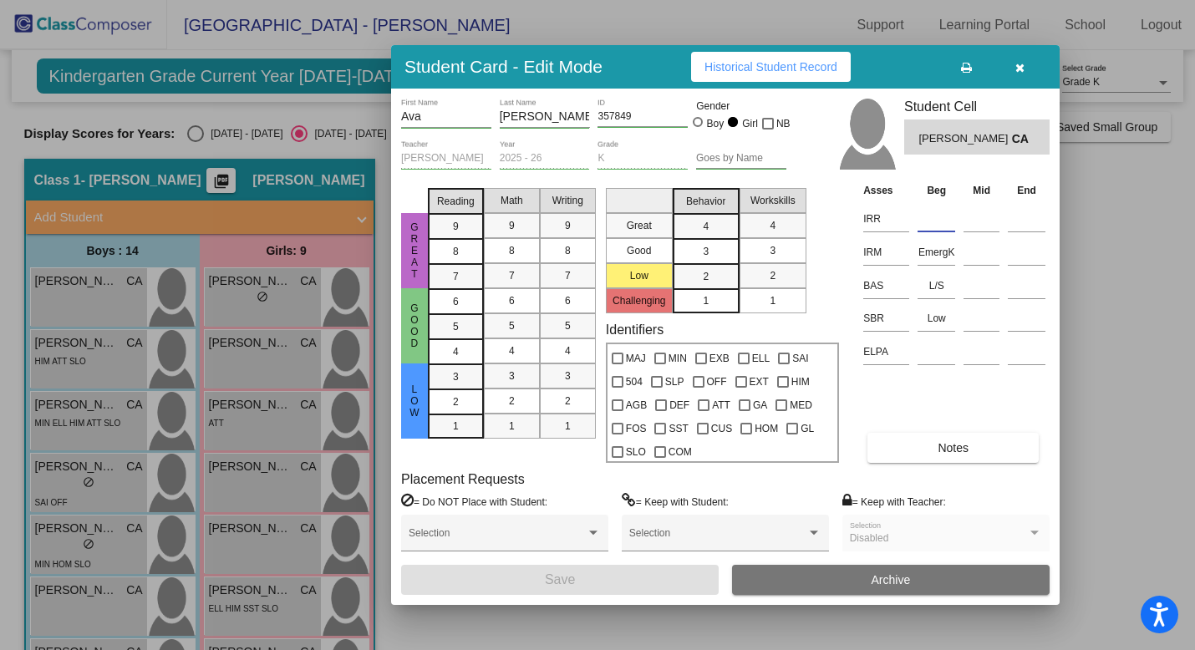
click at [934, 211] on input at bounding box center [936, 218] width 38 height 25
paste input "EmergK"
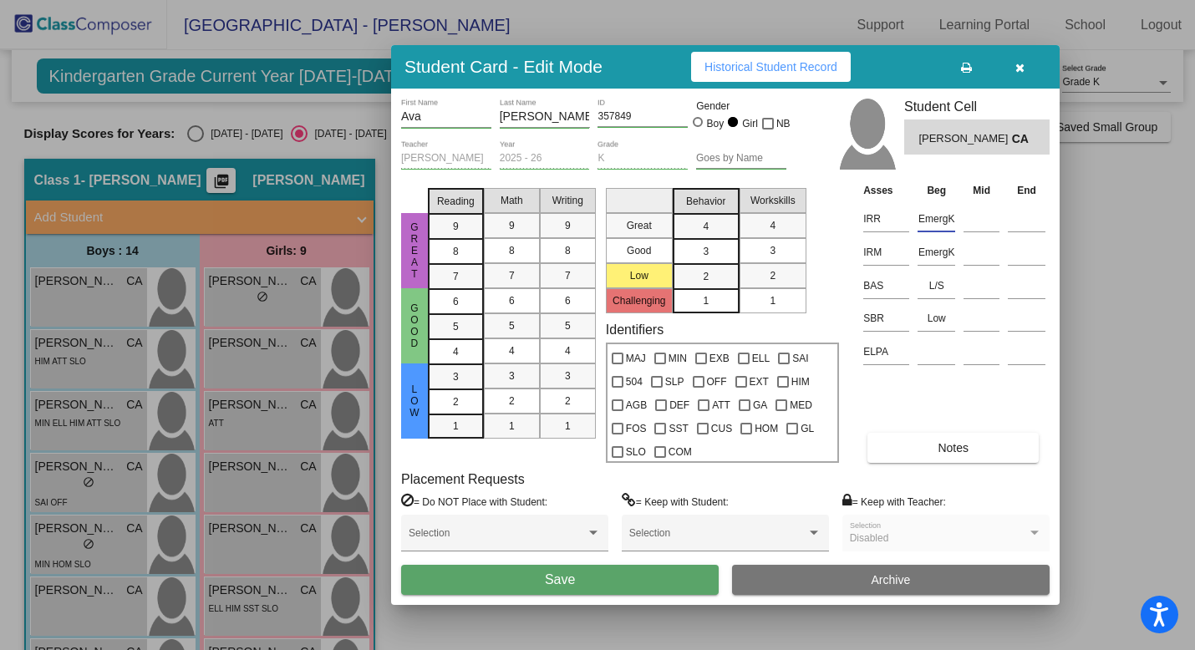
type input "EmergK"
click at [636, 579] on button "Save" at bounding box center [559, 580] width 317 height 30
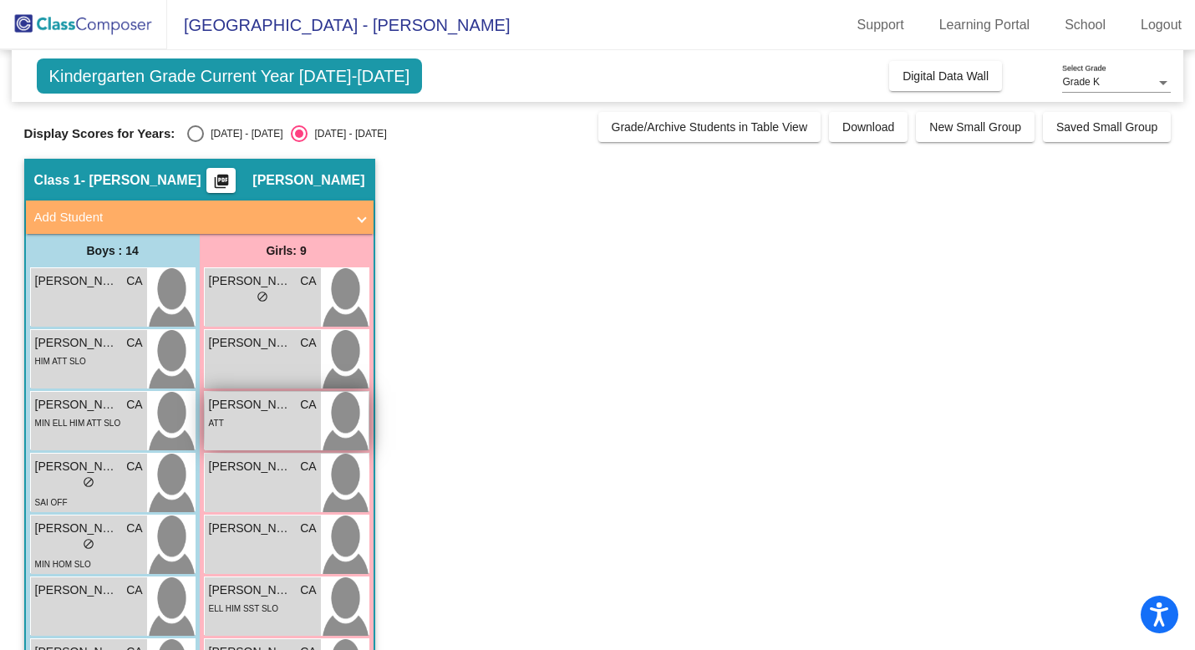
click at [243, 430] on div "ATT" at bounding box center [263, 422] width 108 height 18
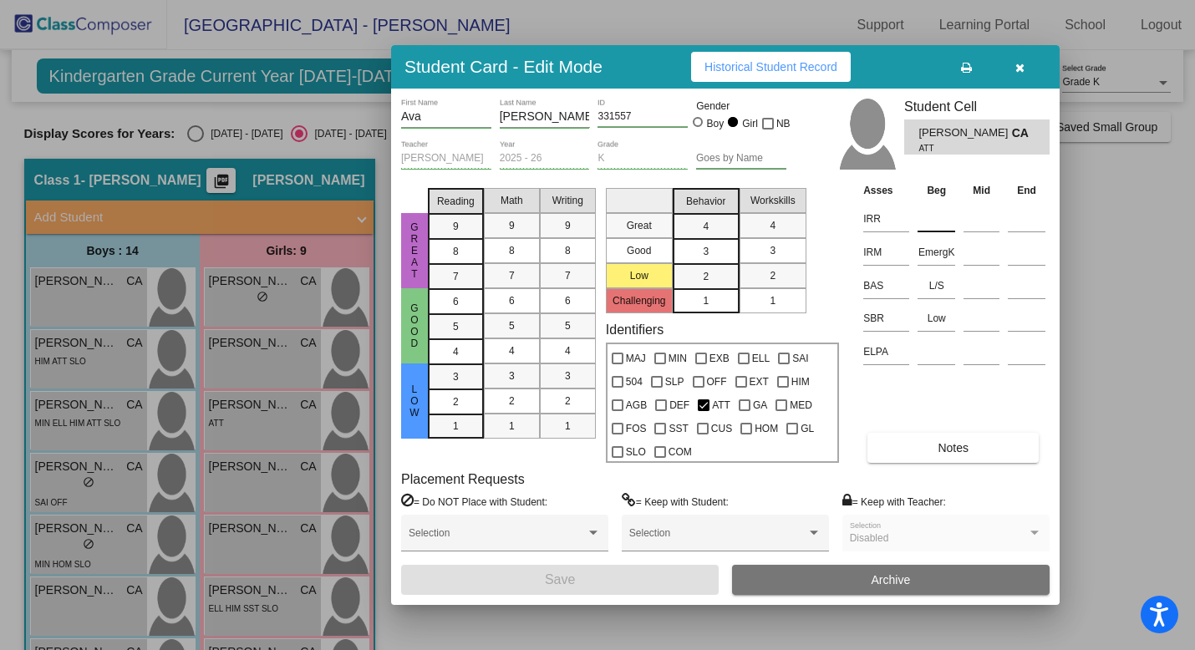
click at [932, 216] on input at bounding box center [936, 218] width 38 height 25
paste input "EmergK"
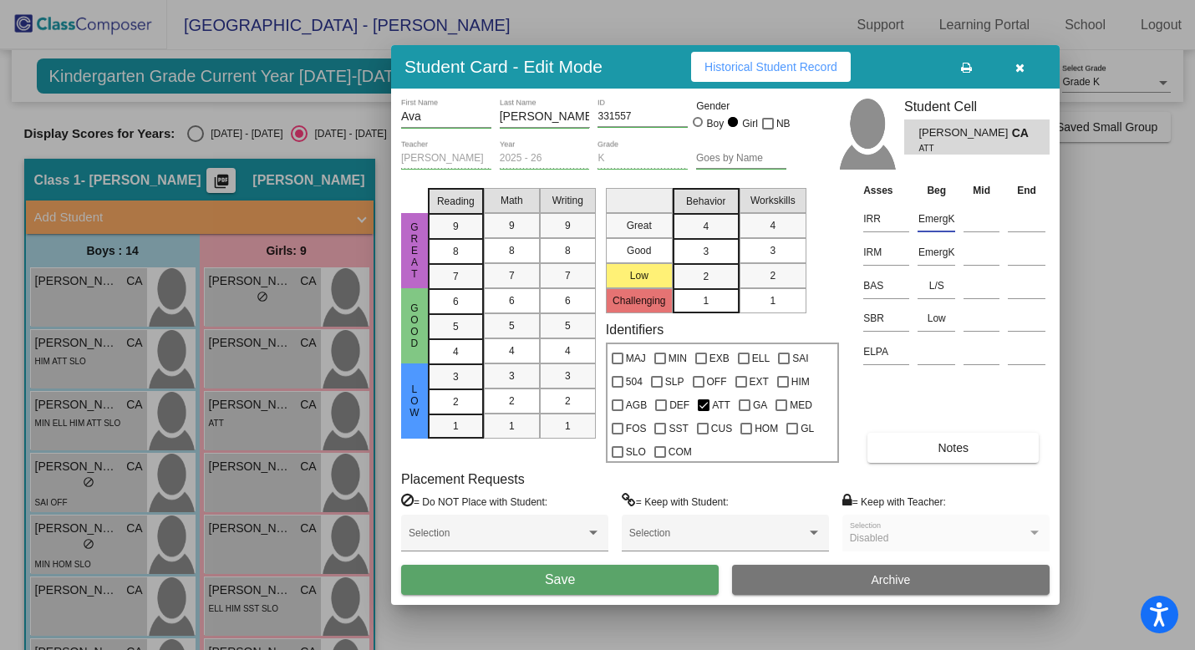
type input "EmergK"
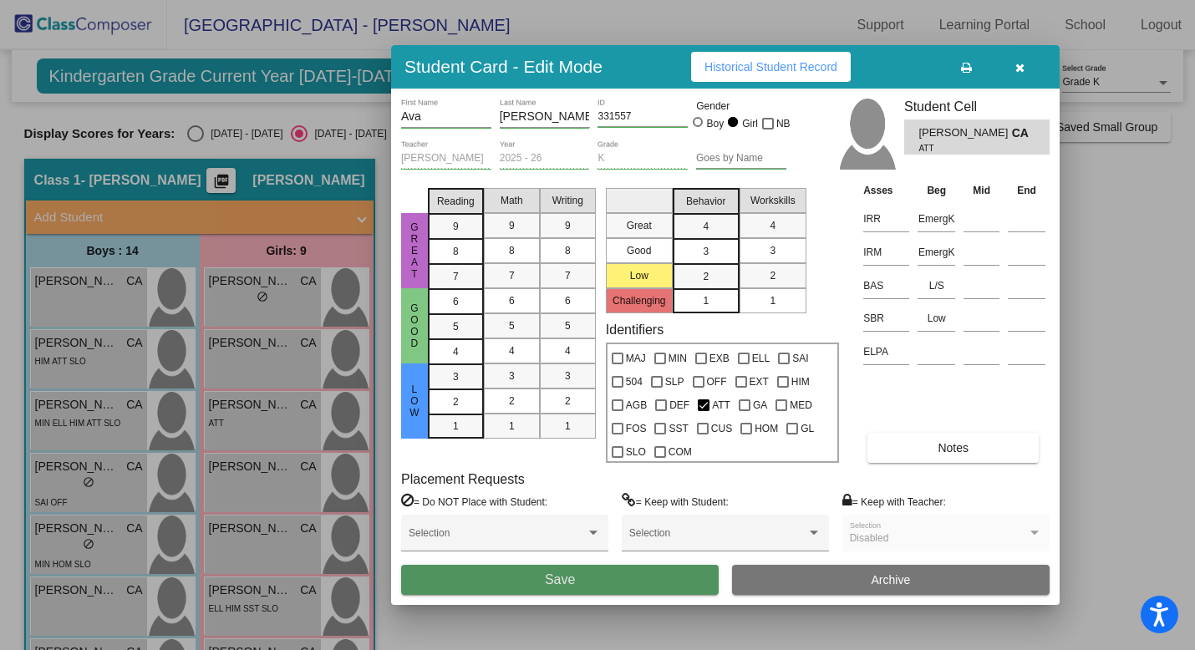
click at [586, 579] on button "Save" at bounding box center [559, 580] width 317 height 30
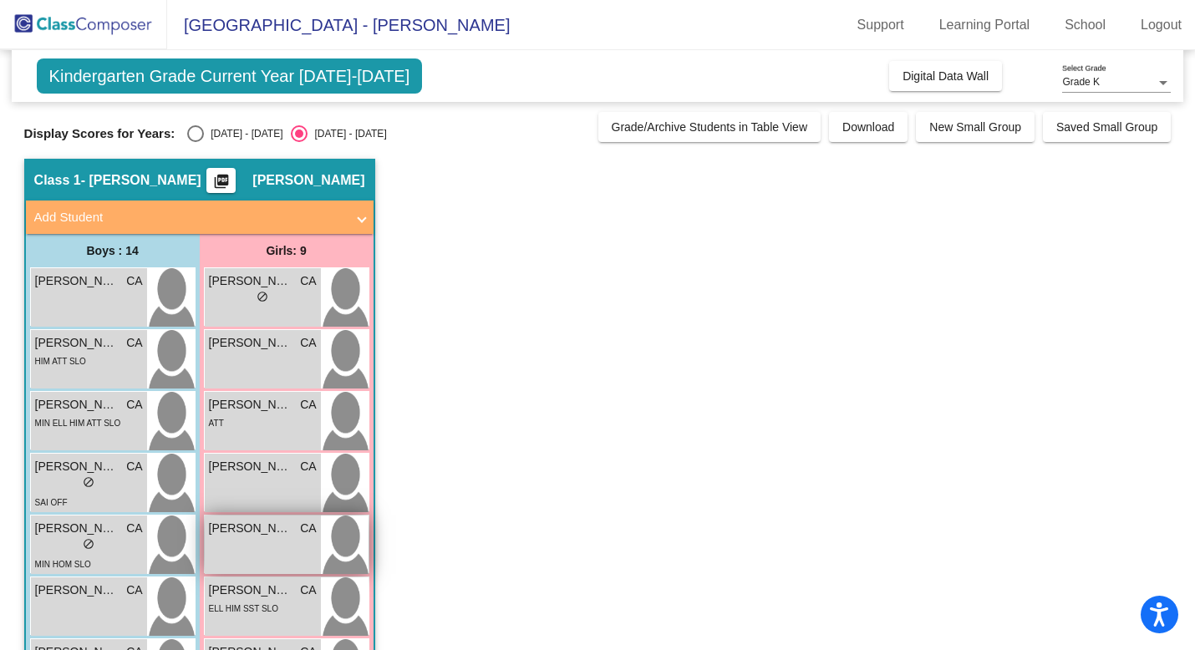
click at [271, 538] on div "[PERSON_NAME] CA lock do_not_disturb_alt" at bounding box center [263, 544] width 116 height 58
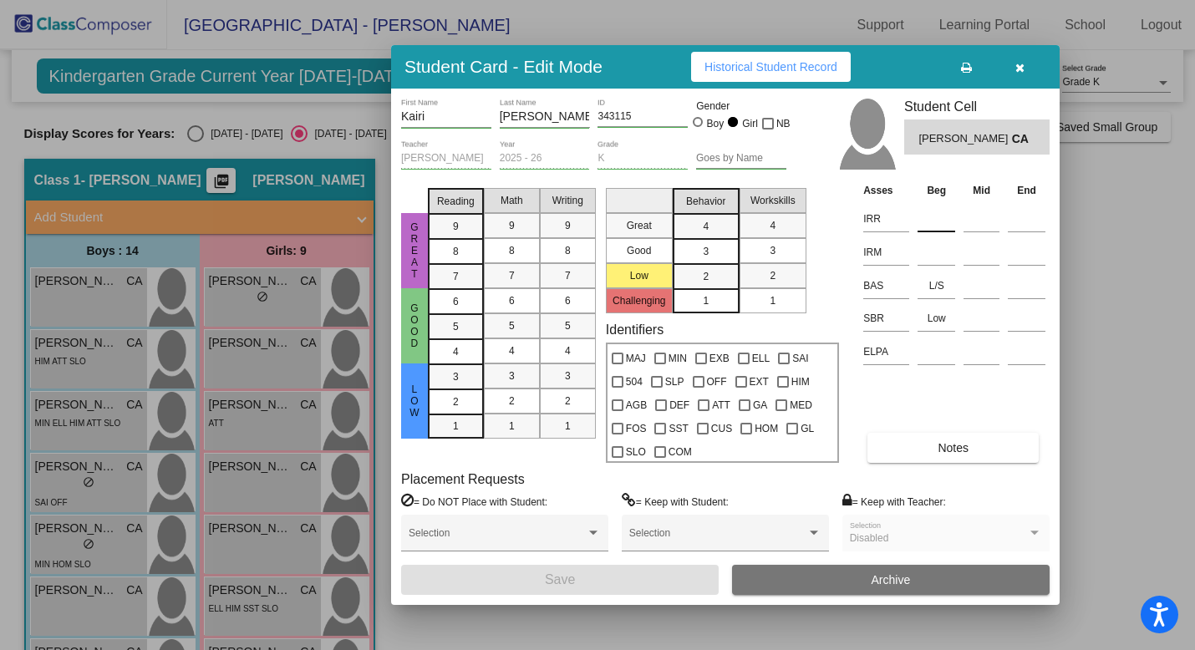
click at [931, 221] on input at bounding box center [936, 218] width 38 height 25
paste input "EmergK"
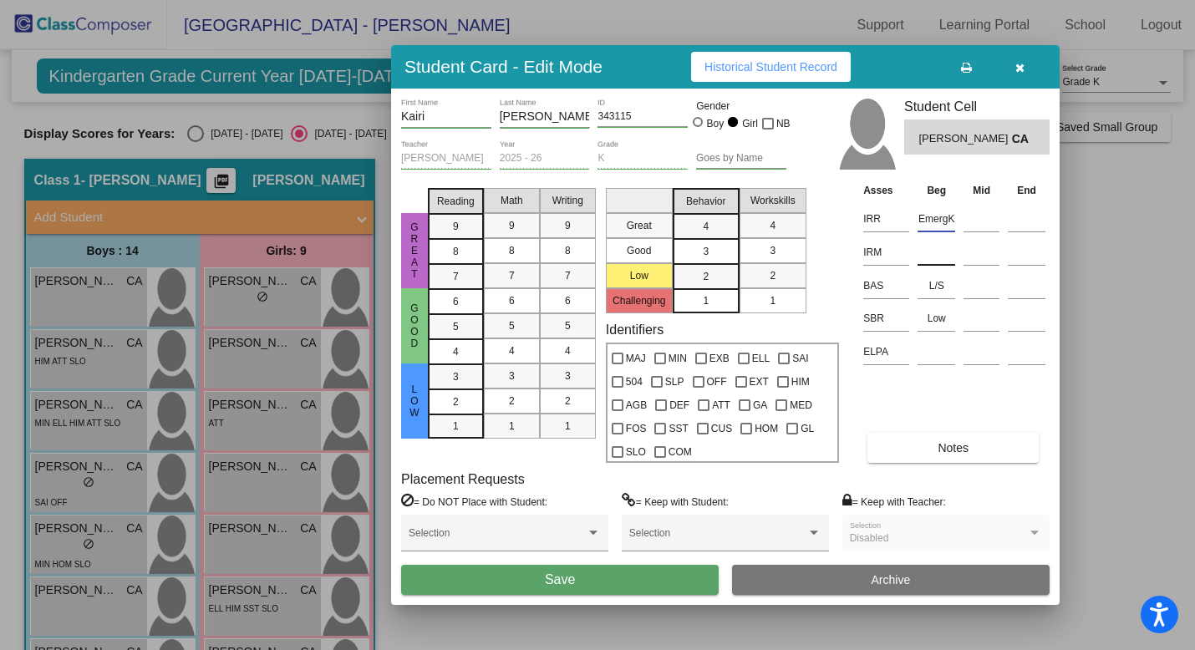
type input "EmergK"
click at [928, 256] on input at bounding box center [936, 252] width 38 height 25
paste input "EmergK"
type input "EmergK"
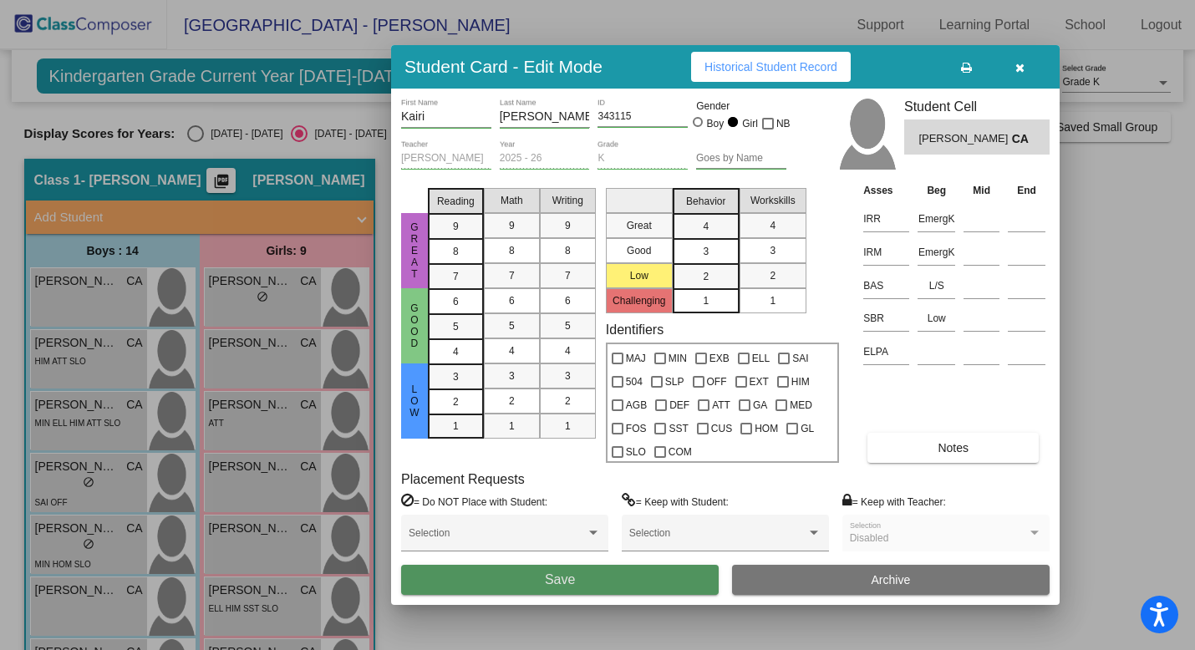
click at [591, 581] on button "Save" at bounding box center [559, 580] width 317 height 30
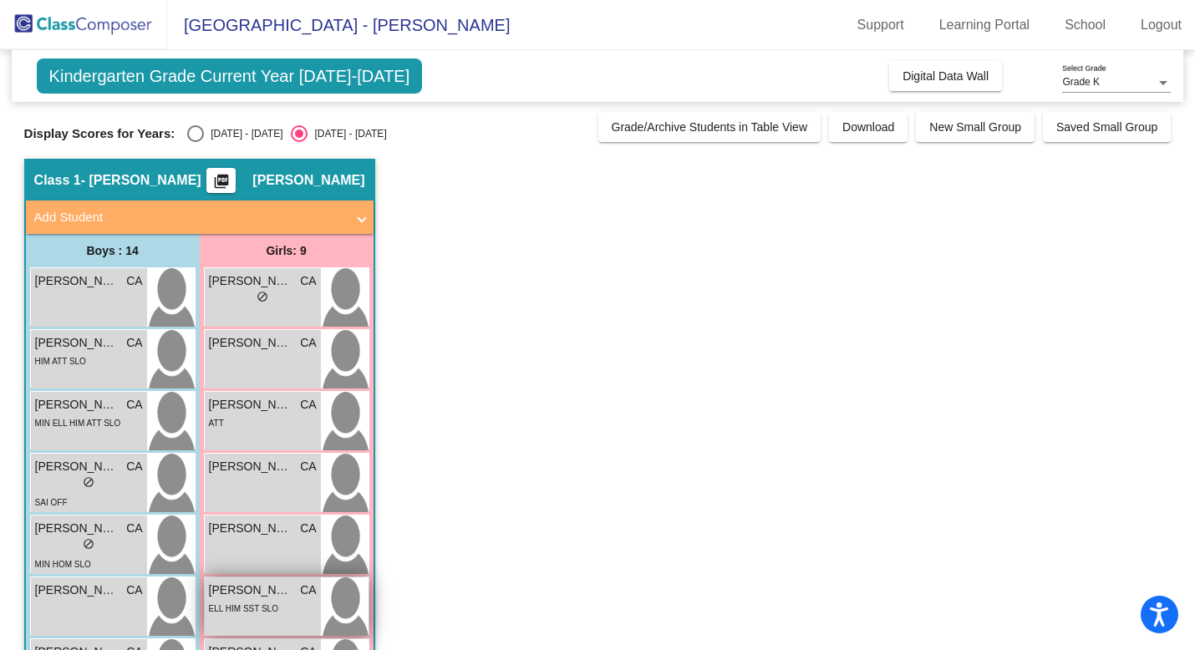
click at [264, 609] on span "ELL HIM SST SLO" at bounding box center [243, 608] width 69 height 9
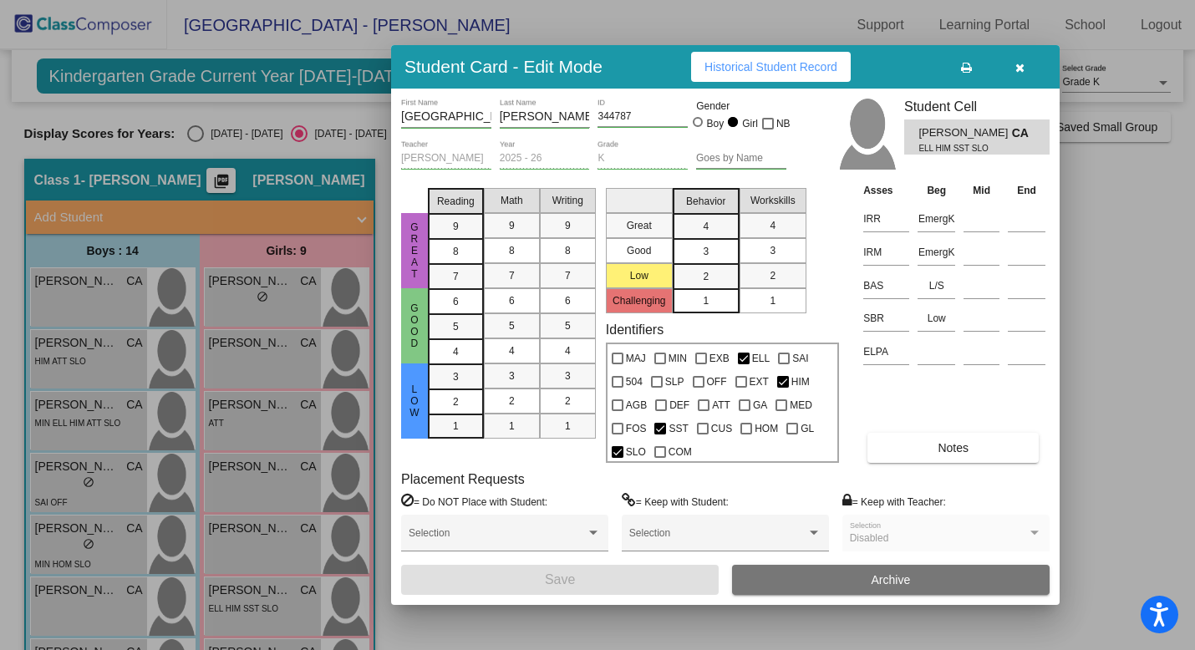
click at [1017, 76] on button "button" at bounding box center [1018, 67] width 53 height 30
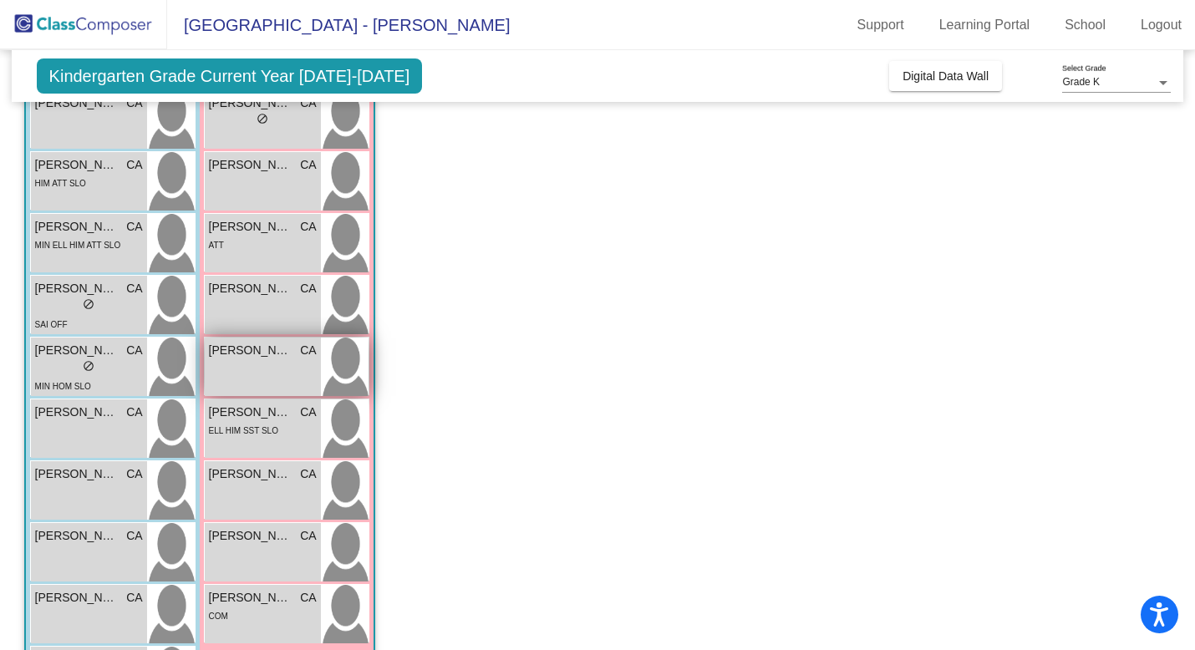
scroll to position [191, 0]
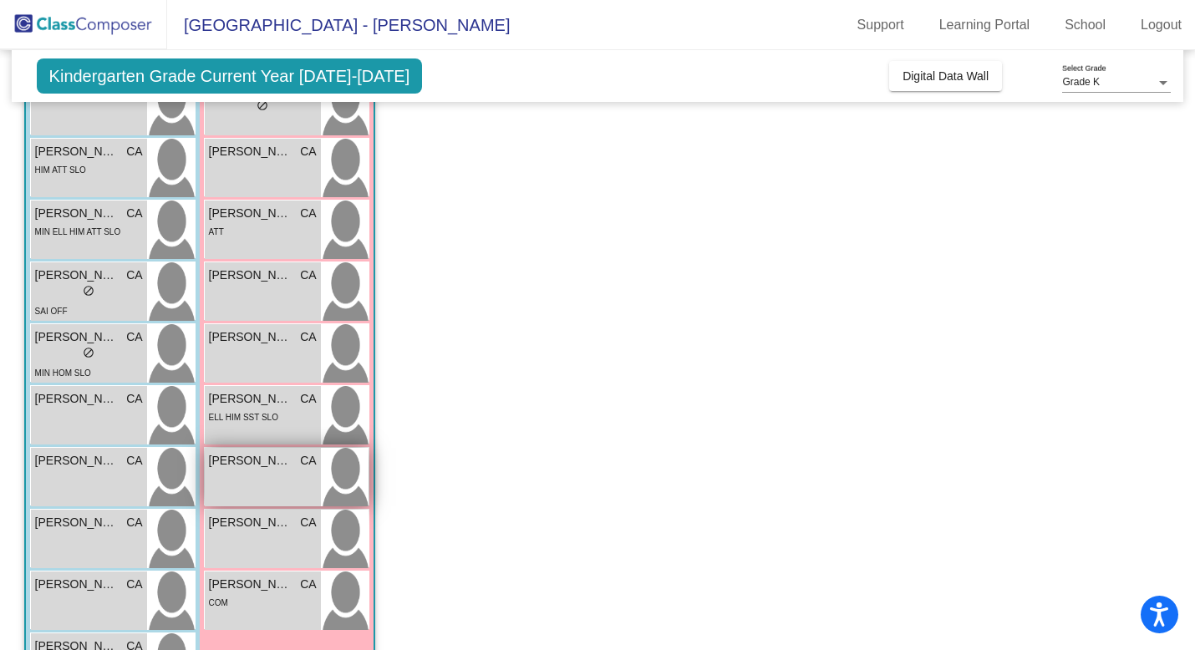
click at [276, 499] on div "[PERSON_NAME] CA lock do_not_disturb_alt" at bounding box center [263, 477] width 116 height 58
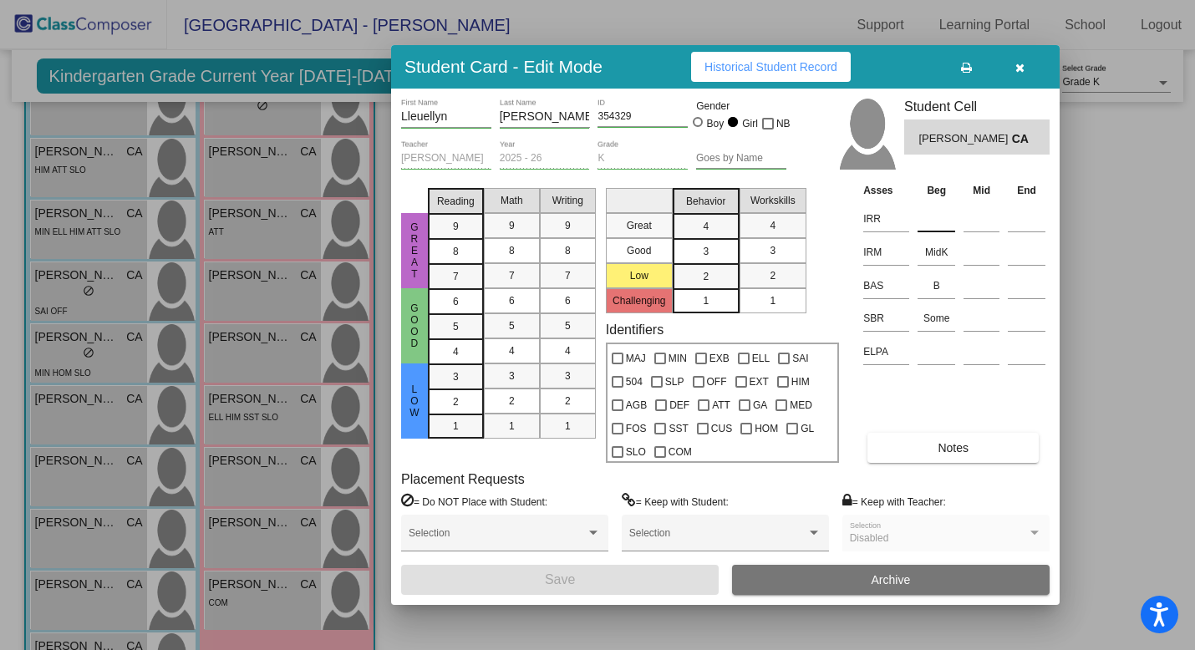
click at [937, 223] on input at bounding box center [936, 218] width 38 height 25
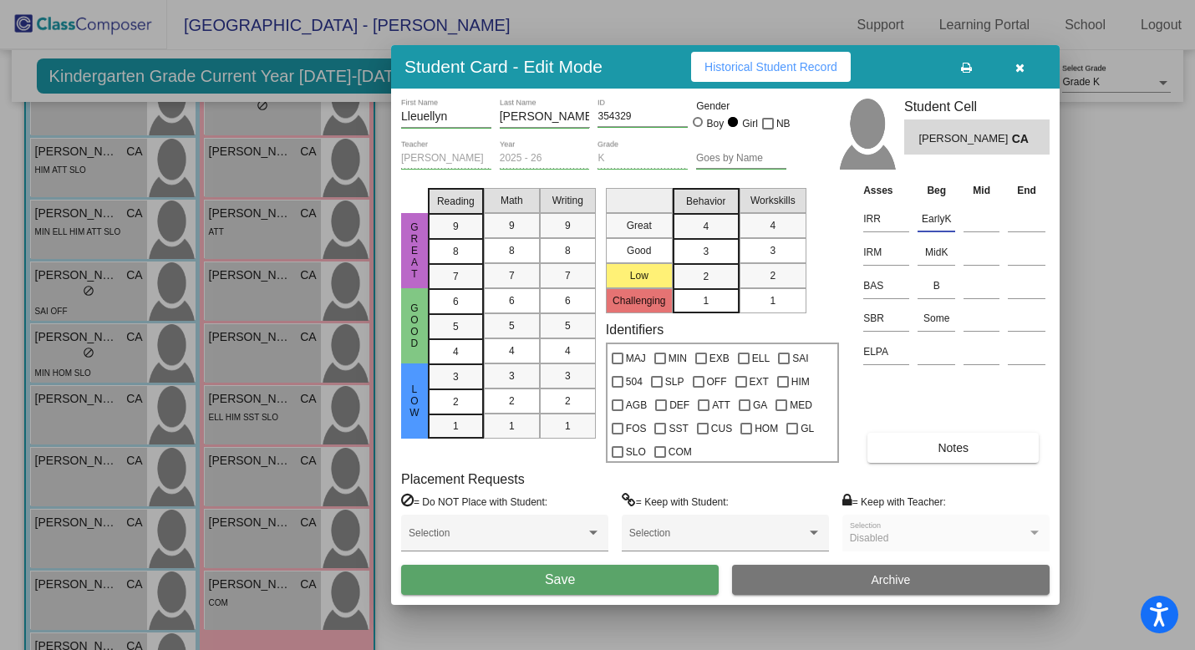
type input "EarlyK"
click at [606, 575] on button "Save" at bounding box center [559, 580] width 317 height 30
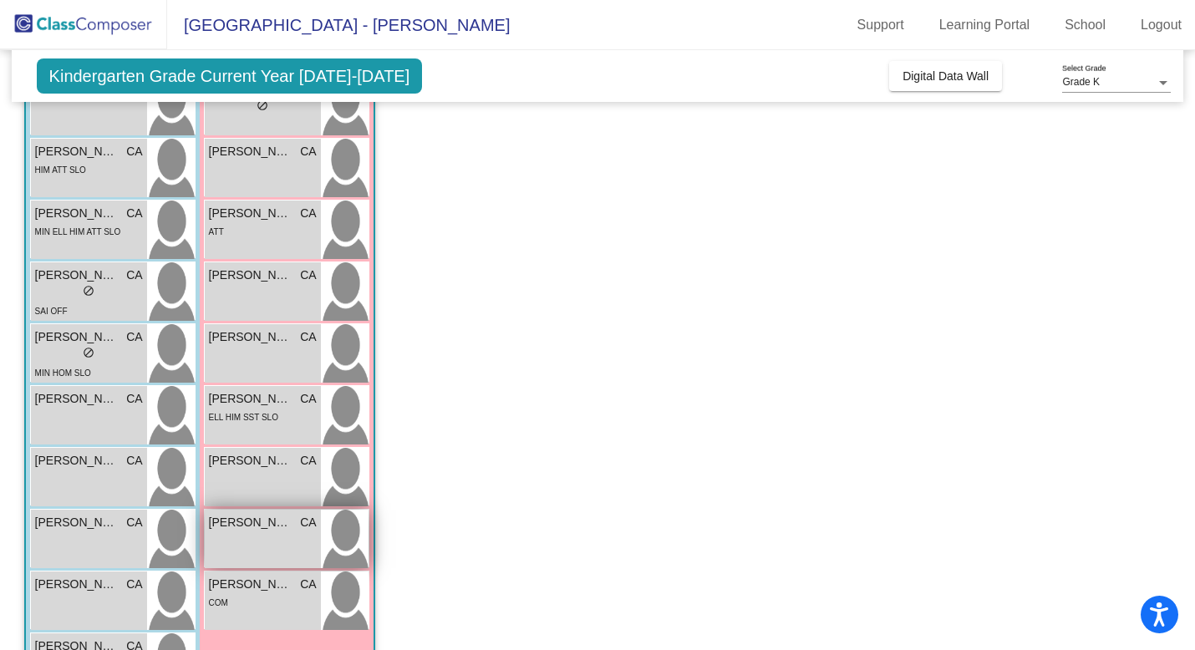
click at [281, 534] on div "[PERSON_NAME] CA lock do_not_disturb_alt" at bounding box center [263, 539] width 116 height 58
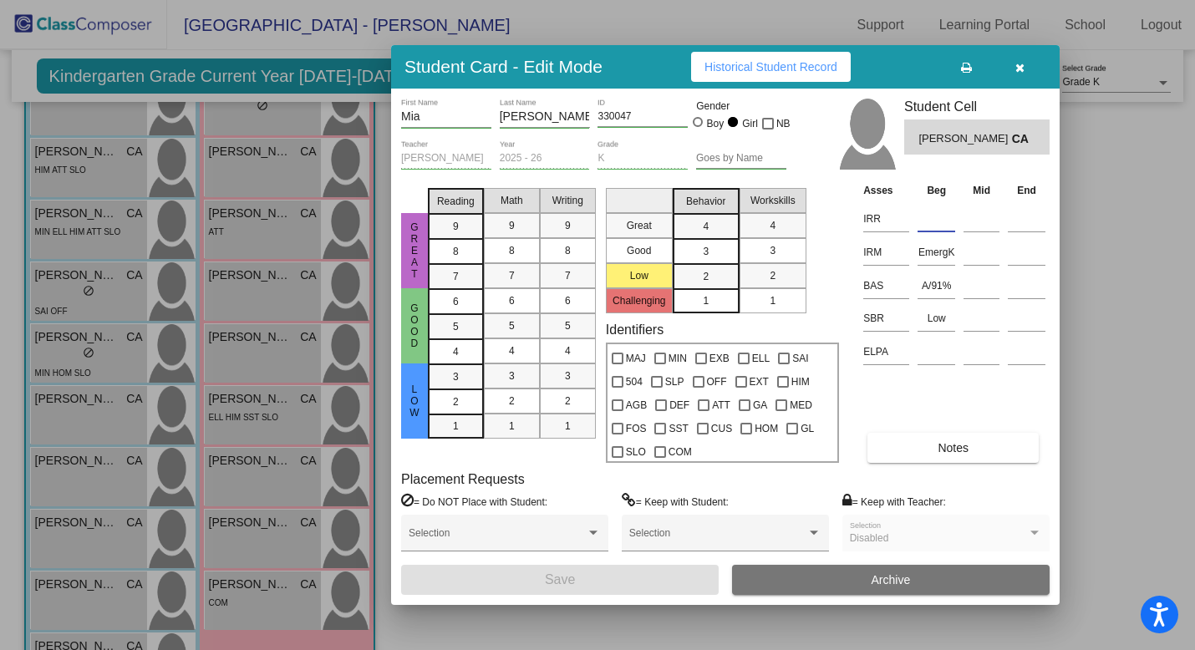
click at [928, 223] on input at bounding box center [936, 218] width 38 height 25
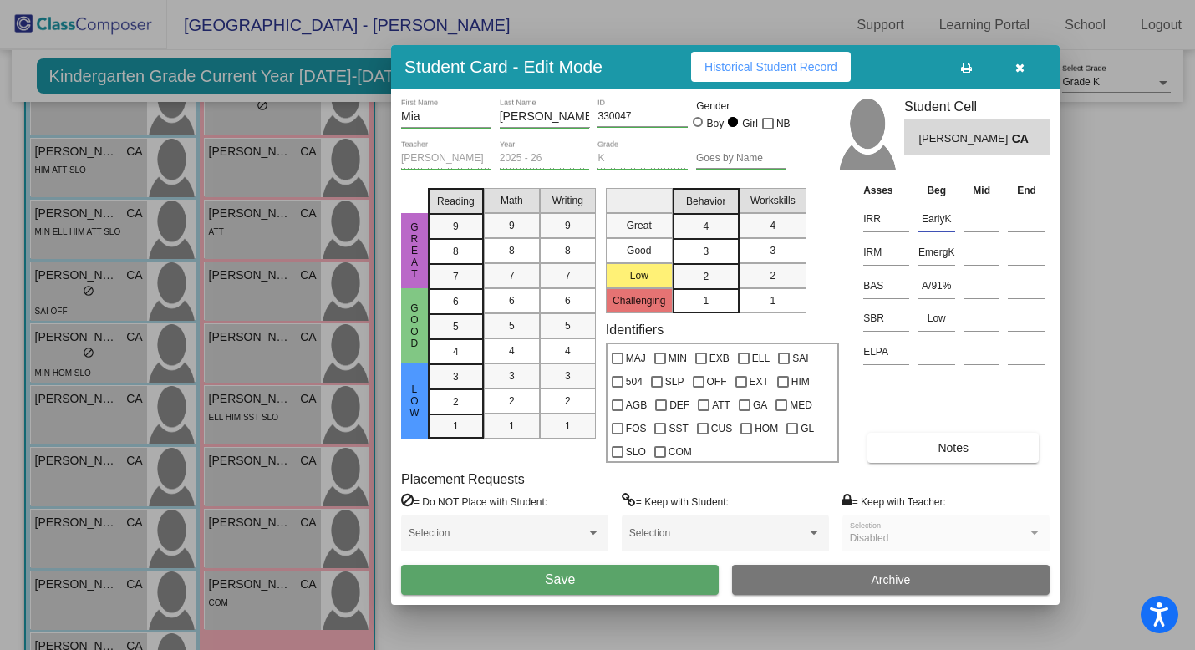
type input "EarlyK"
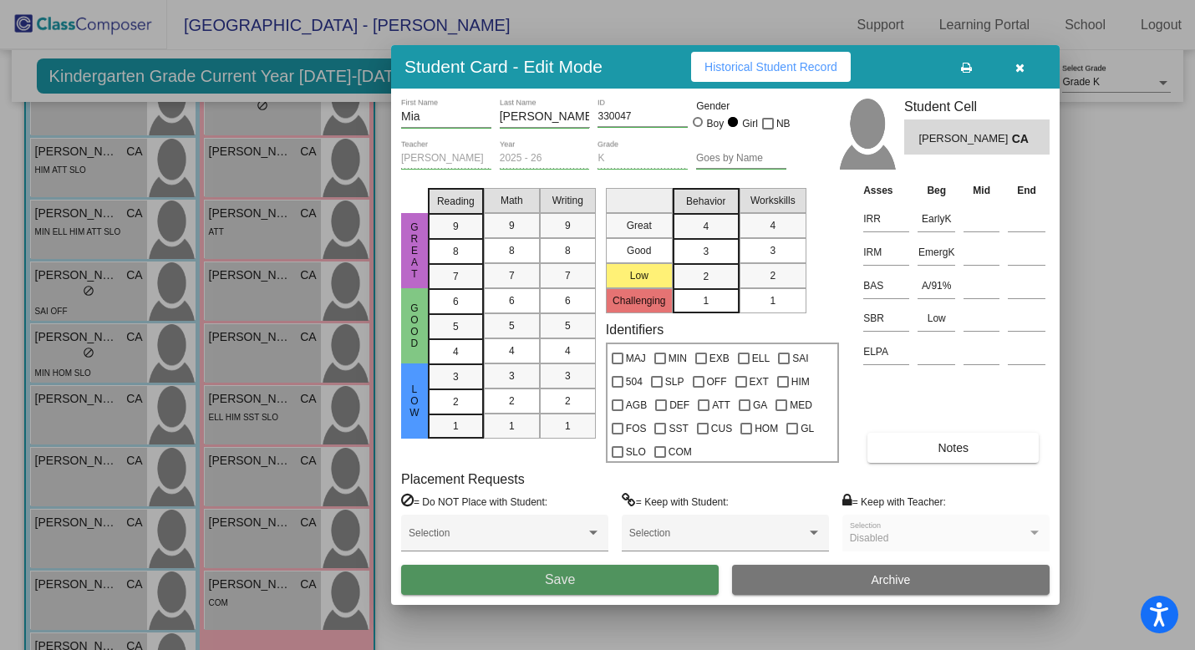
click at [563, 585] on span "Save" at bounding box center [560, 579] width 30 height 14
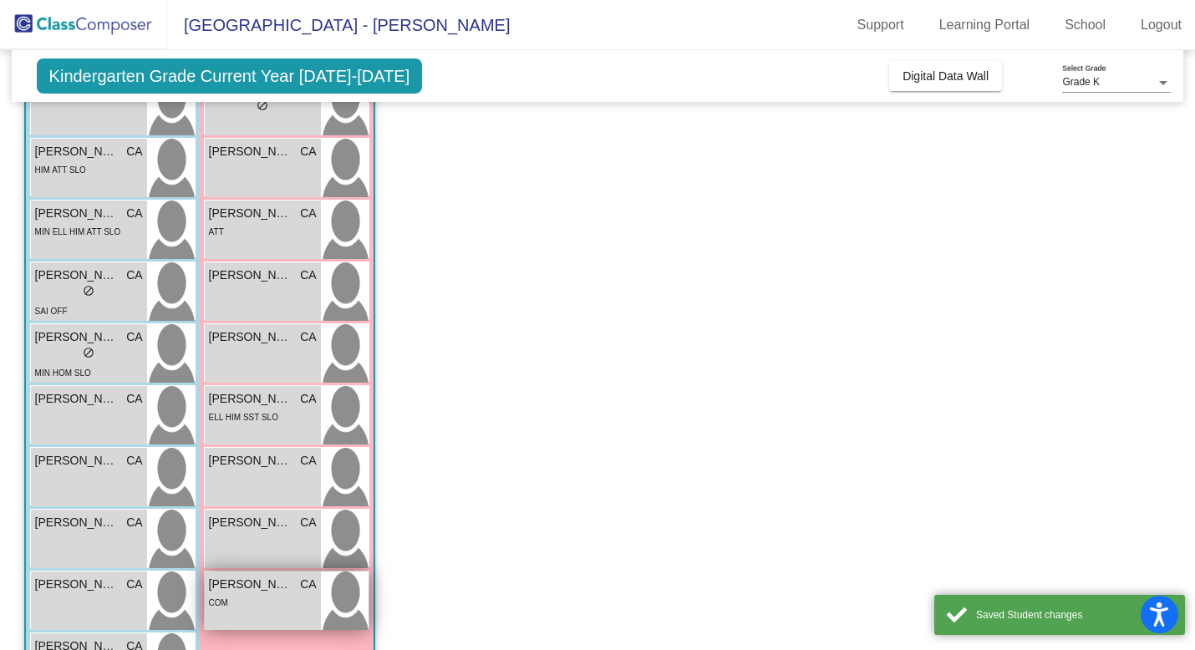
click at [274, 606] on div "COM" at bounding box center [263, 602] width 108 height 18
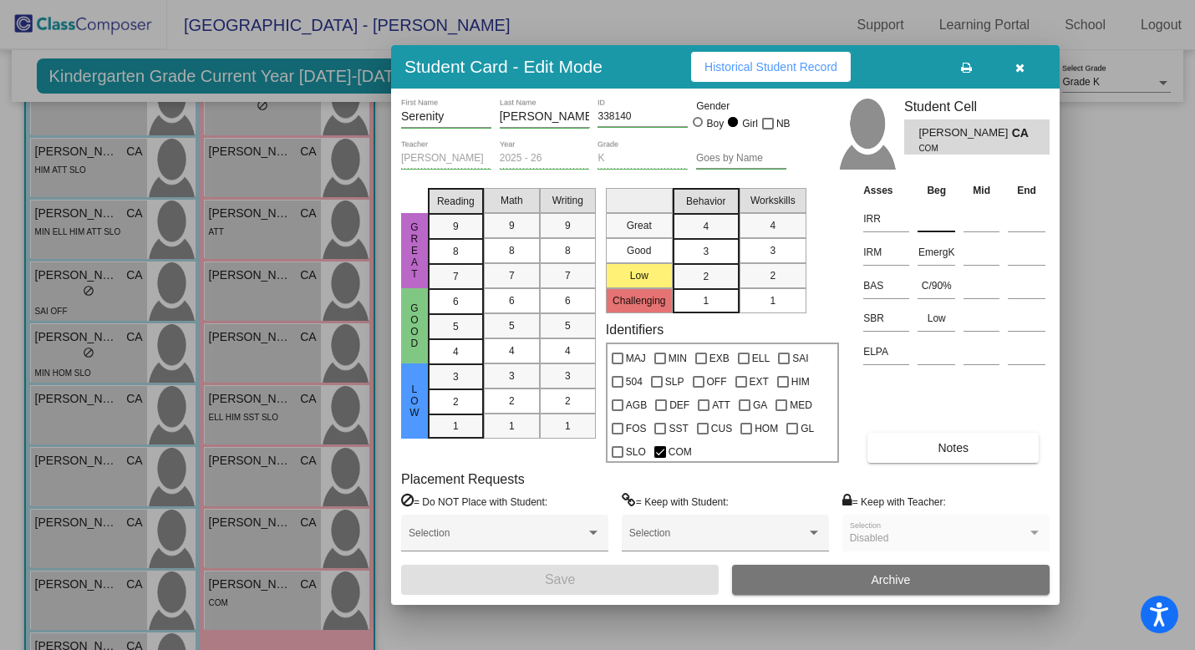
click at [929, 216] on input at bounding box center [936, 218] width 38 height 25
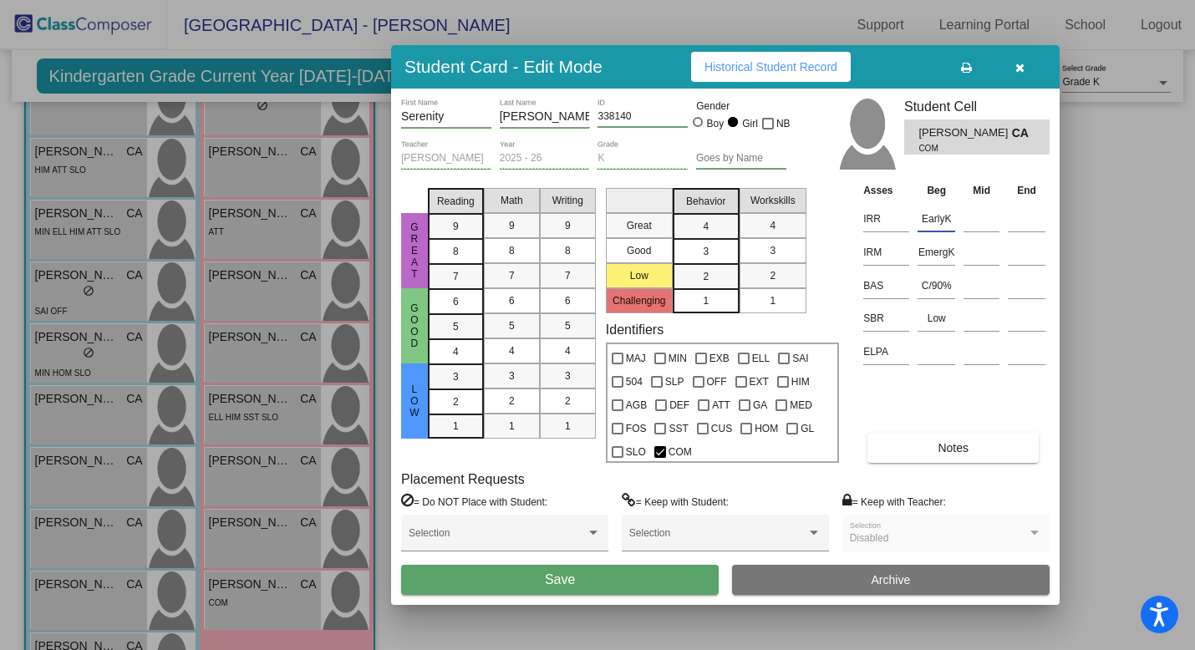
type input "EarlyK"
click at [578, 571] on button "Save" at bounding box center [559, 580] width 317 height 30
